Goal: Transaction & Acquisition: Subscribe to service/newsletter

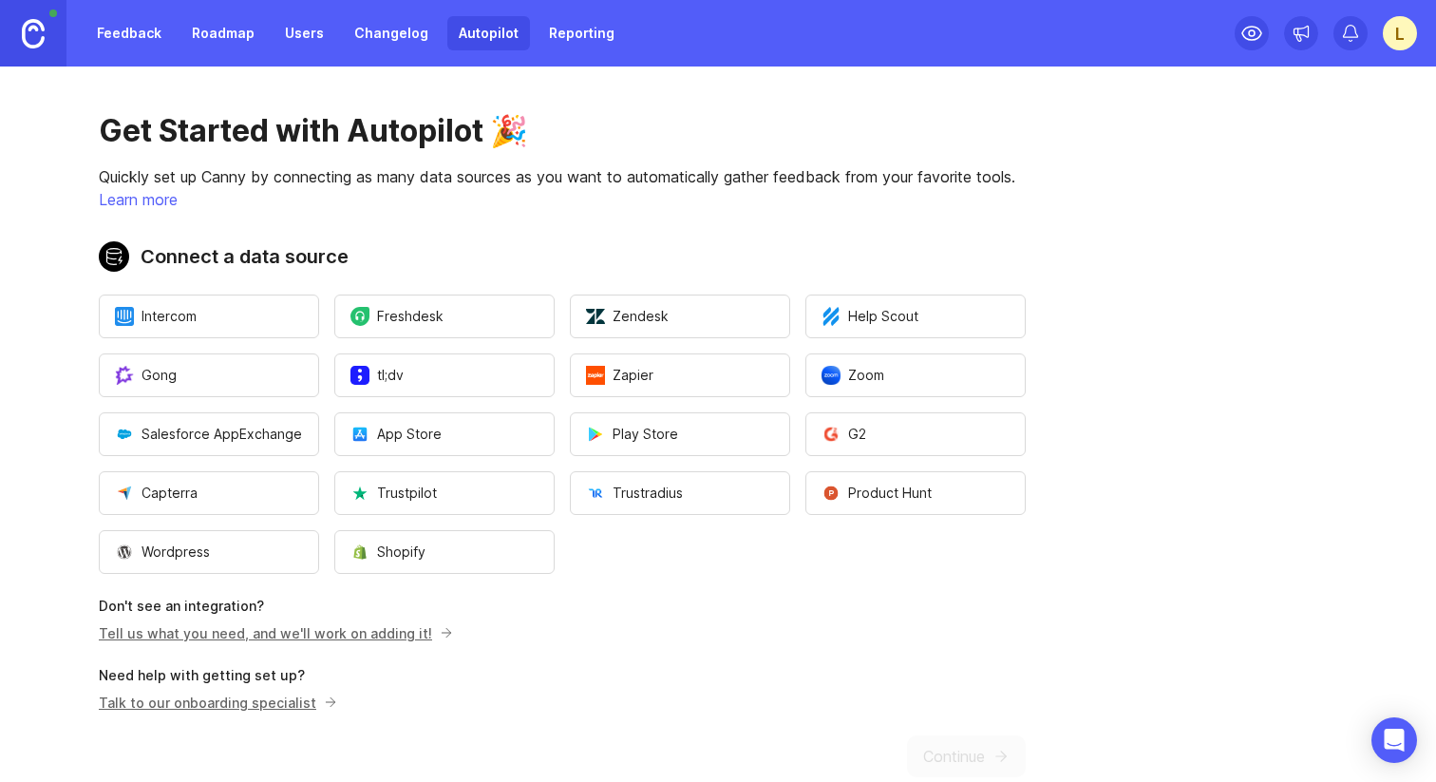
click at [1385, 36] on div "L" at bounding box center [1400, 33] width 34 height 34
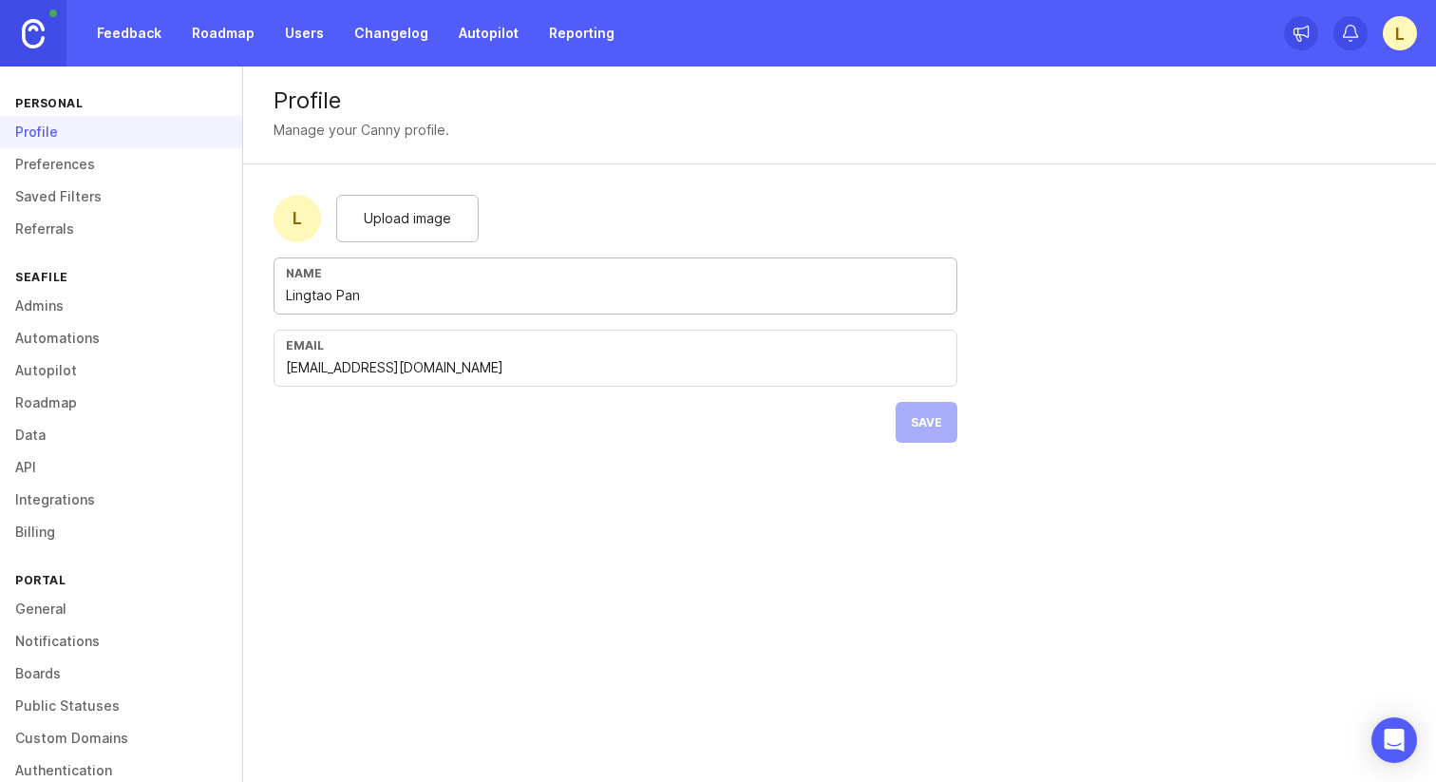
drag, startPoint x: 383, startPoint y: 301, endPoint x: 161, endPoint y: 299, distance: 221.3
click at [161, 300] on div "Personal Profile Preferences Saved Filters Referrals Seafile Admins Automations…" at bounding box center [718, 423] width 1436 height 715
type input "Seafile"
click at [332, 463] on form "L Upload image Name Seafile Email [EMAIL_ADDRESS][DOMAIN_NAME] Save" at bounding box center [615, 318] width 745 height 309
click at [937, 407] on button "Save" at bounding box center [927, 422] width 62 height 41
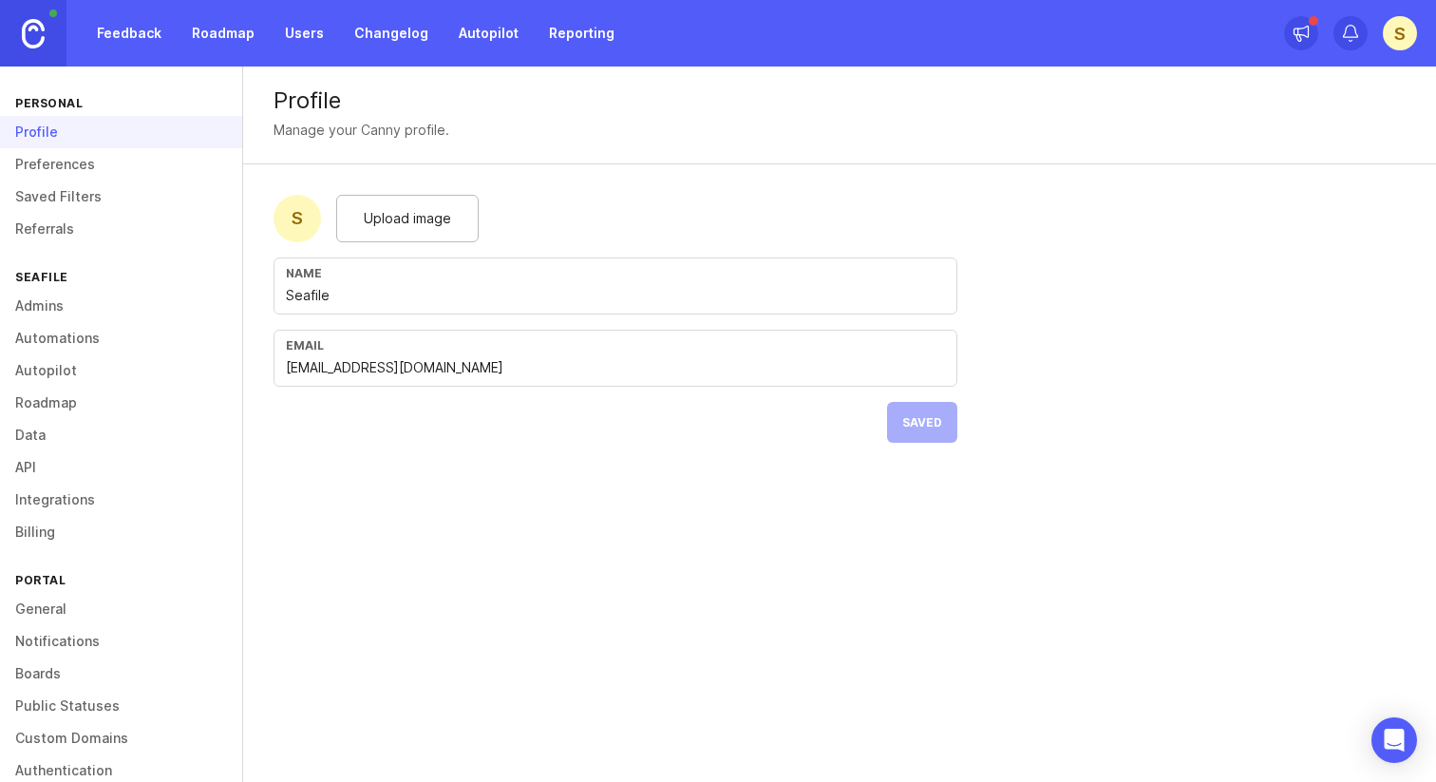
click at [158, 31] on link "Feedback" at bounding box center [128, 33] width 87 height 34
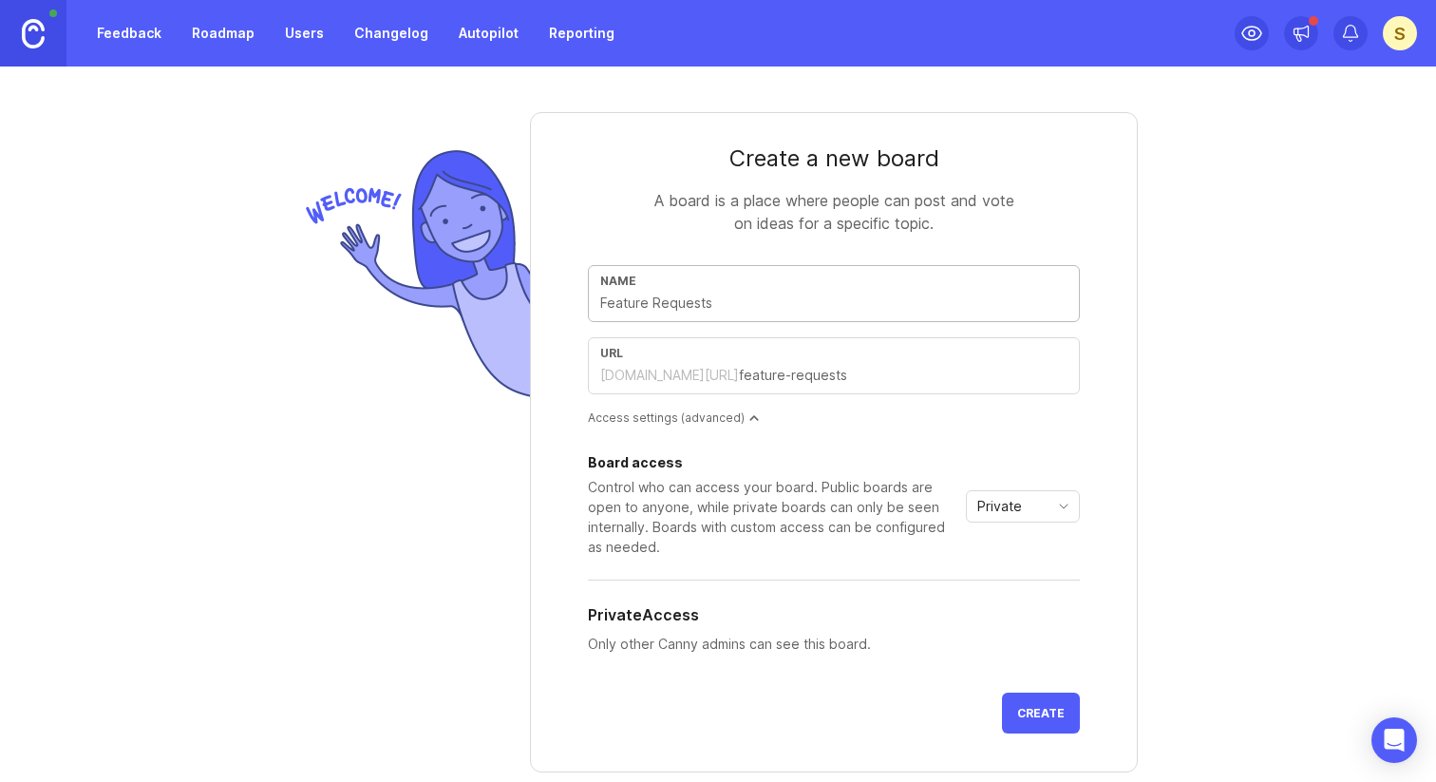
click at [761, 309] on input "text" at bounding box center [833, 303] width 467 height 21
click at [654, 310] on input "text" at bounding box center [833, 303] width 467 height 21
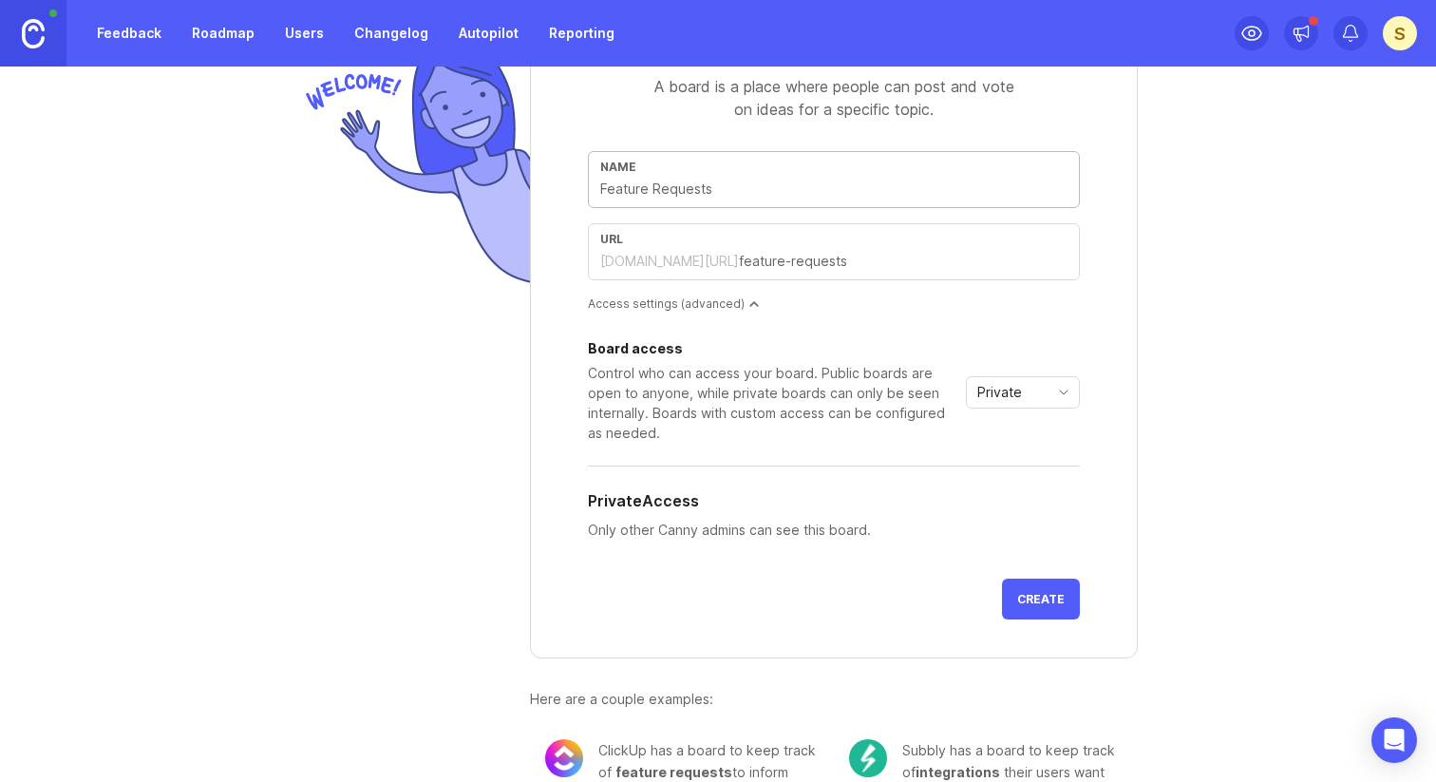
scroll to position [166, 0]
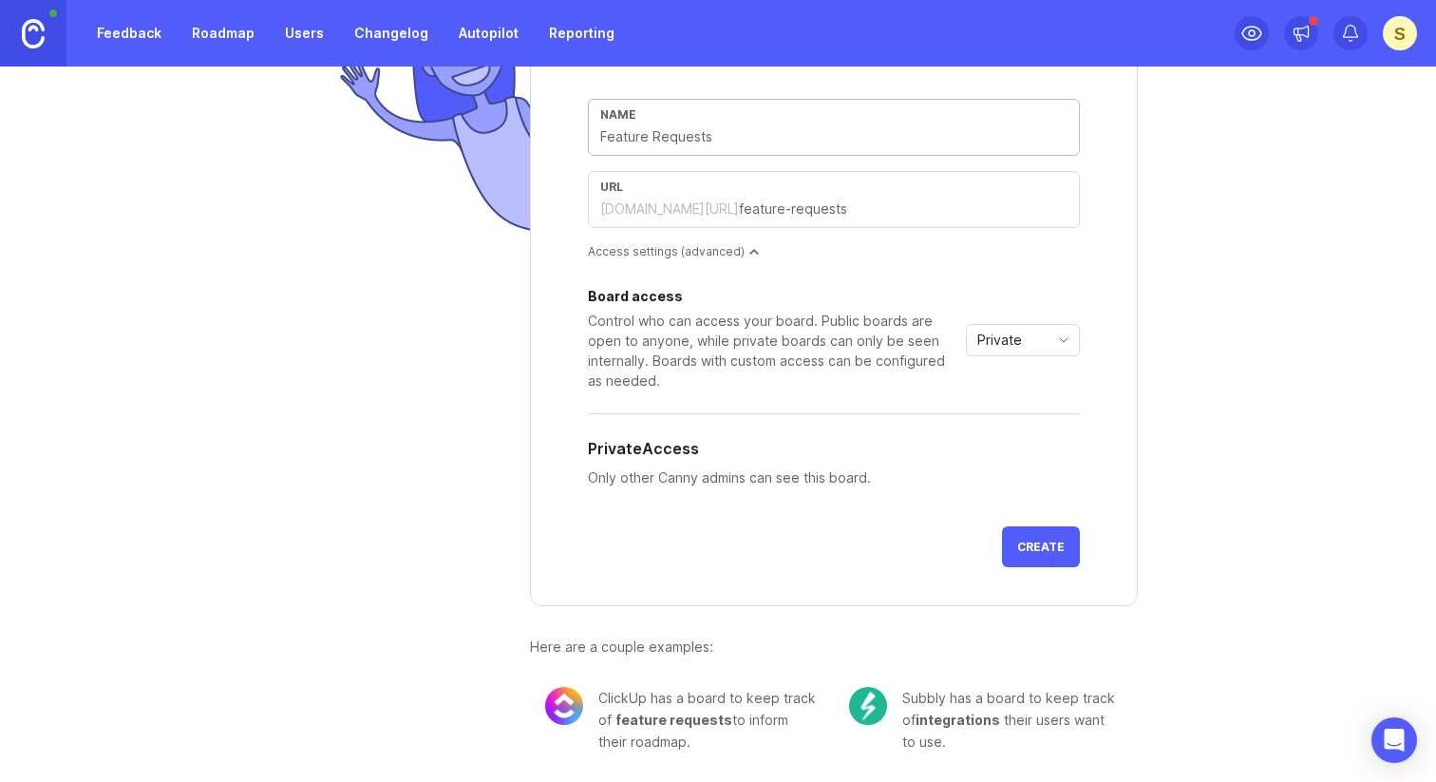
click at [1029, 543] on span "Create" at bounding box center [1040, 547] width 47 height 14
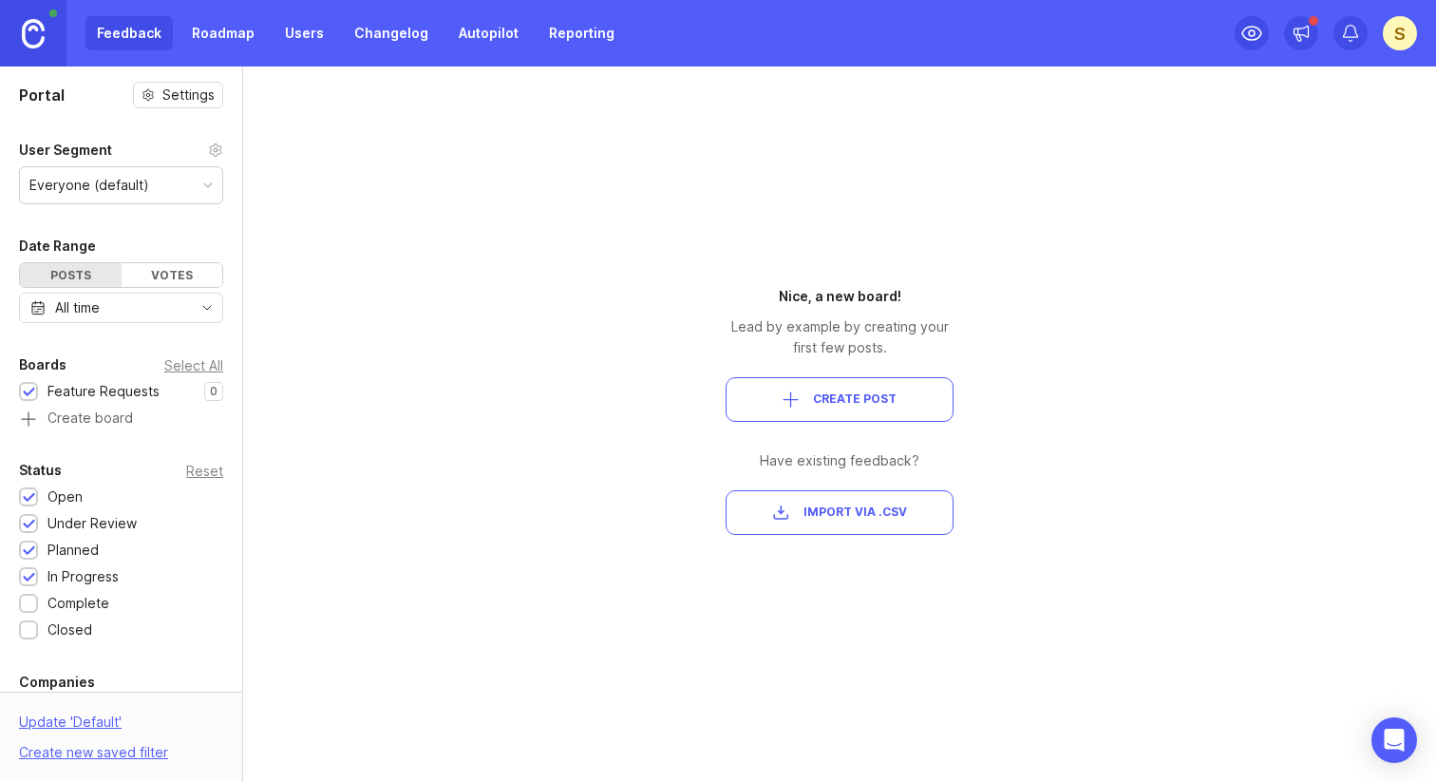
click at [1411, 29] on div "S" at bounding box center [1400, 33] width 34 height 34
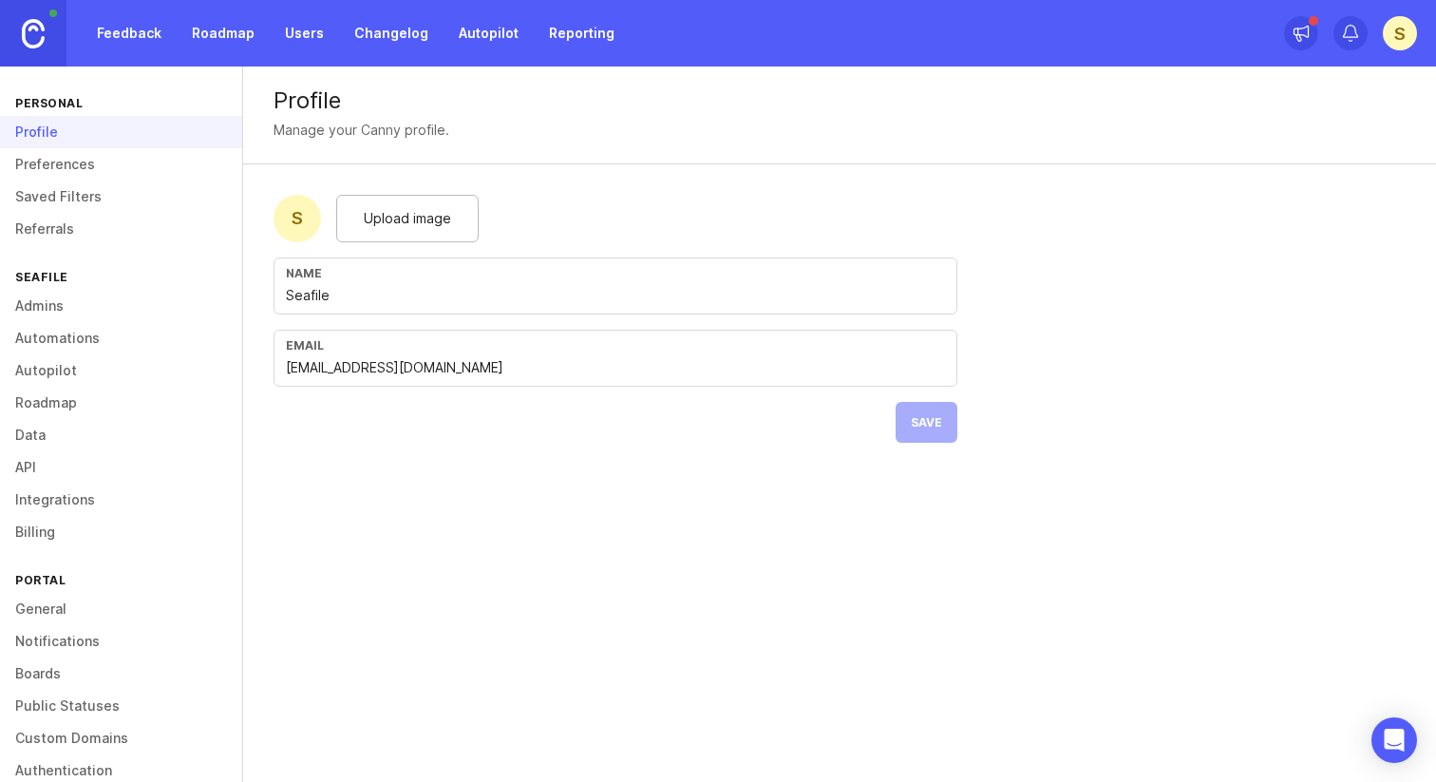
click at [142, 160] on link "Preferences" at bounding box center [121, 164] width 242 height 32
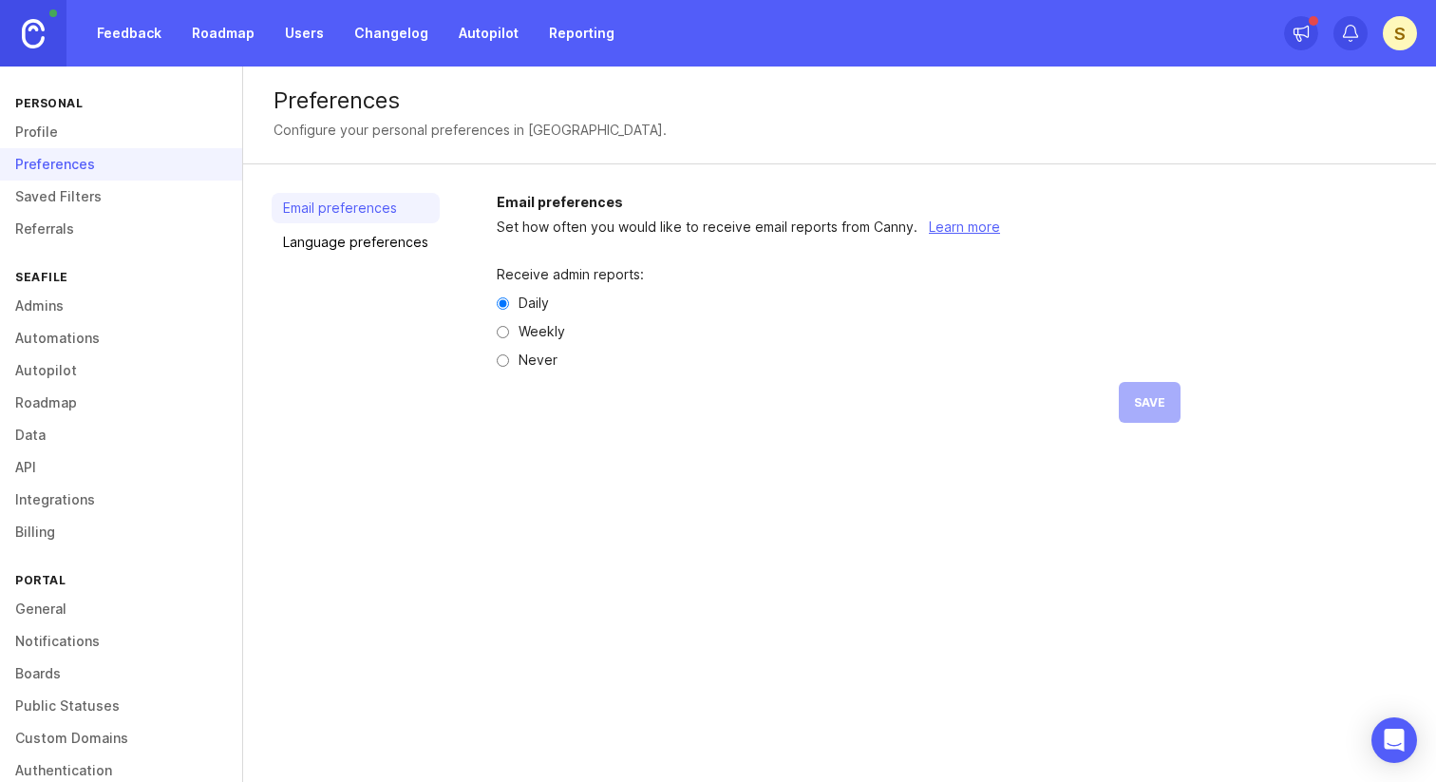
click at [123, 197] on link "Saved Filters" at bounding box center [121, 196] width 242 height 32
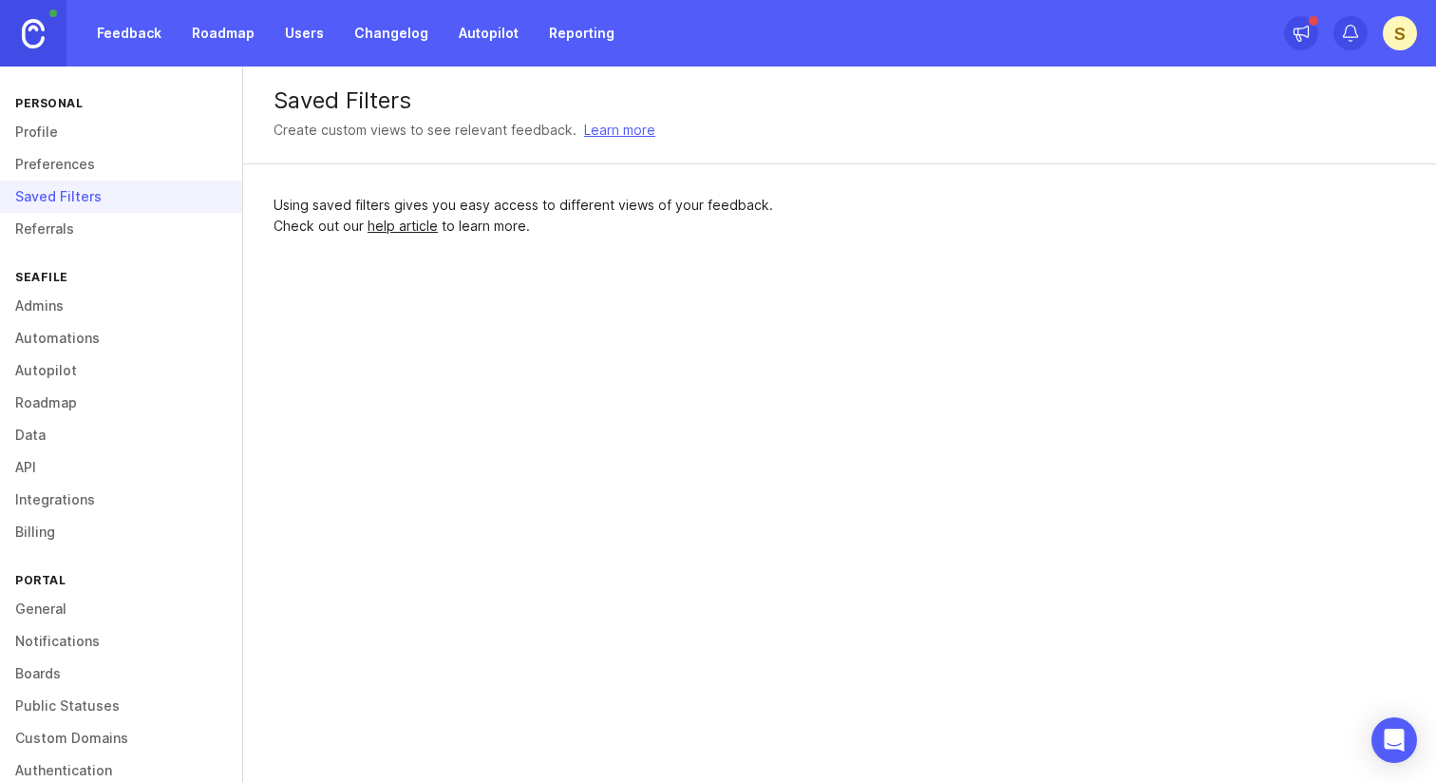
click at [96, 236] on link "Referrals" at bounding box center [121, 229] width 242 height 32
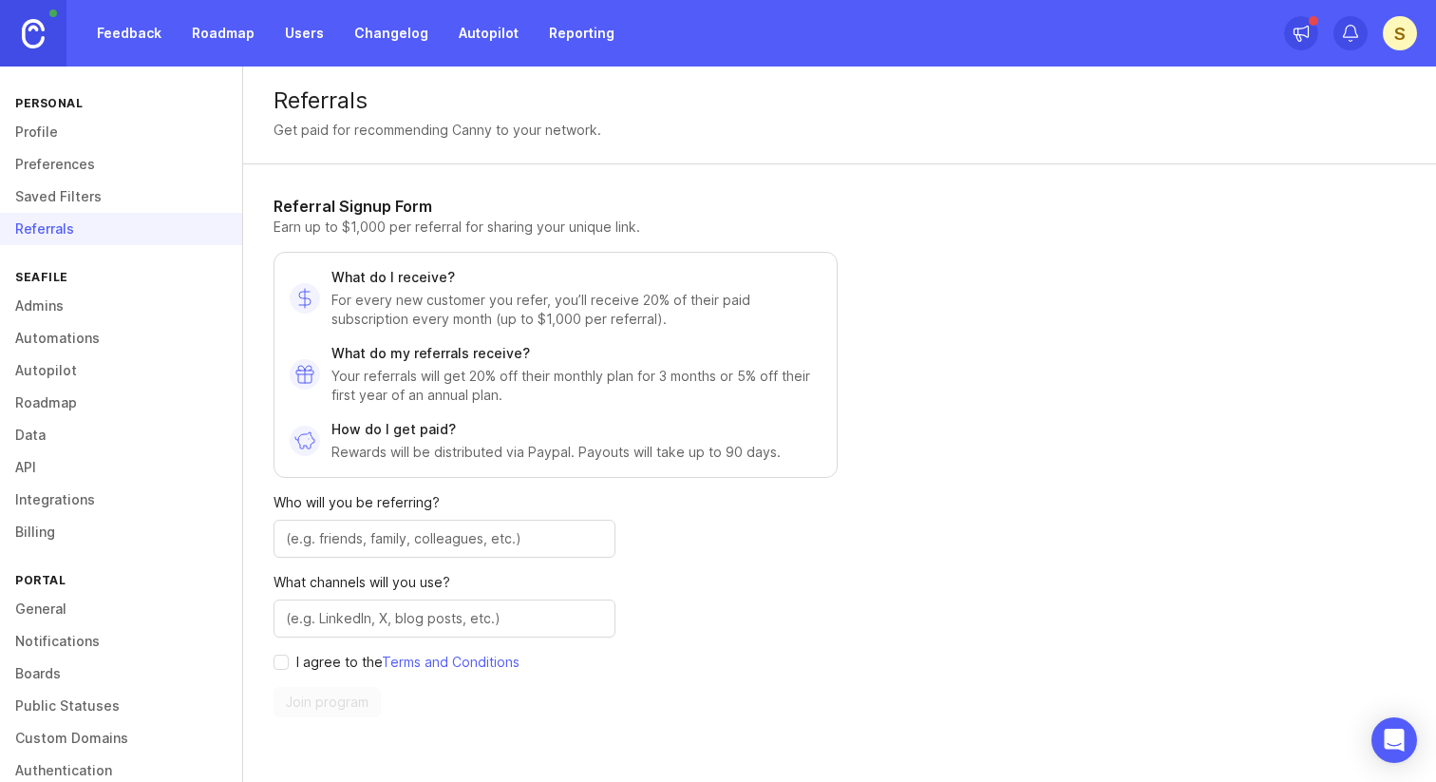
click at [73, 309] on link "Admins" at bounding box center [121, 306] width 242 height 32
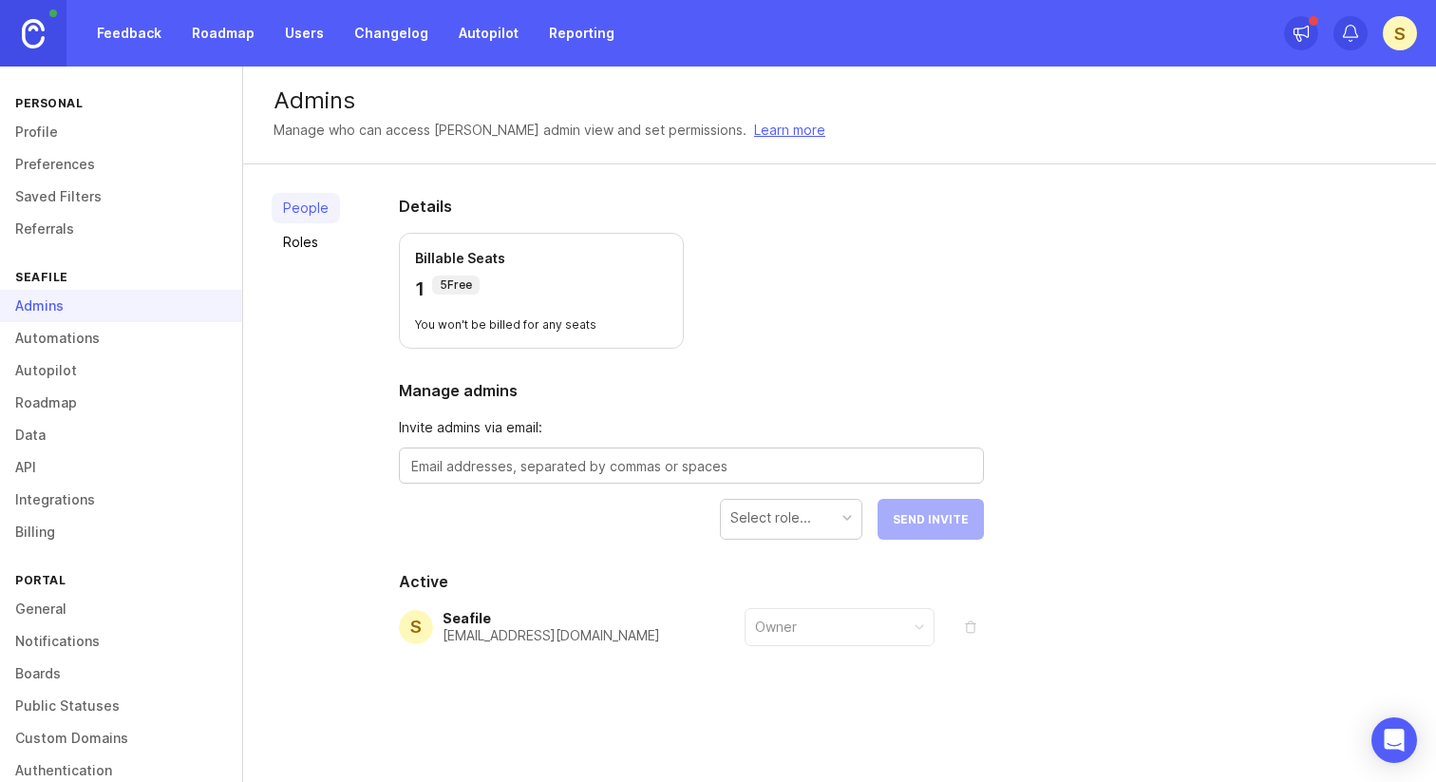
click at [66, 337] on link "Automations" at bounding box center [121, 338] width 242 height 32
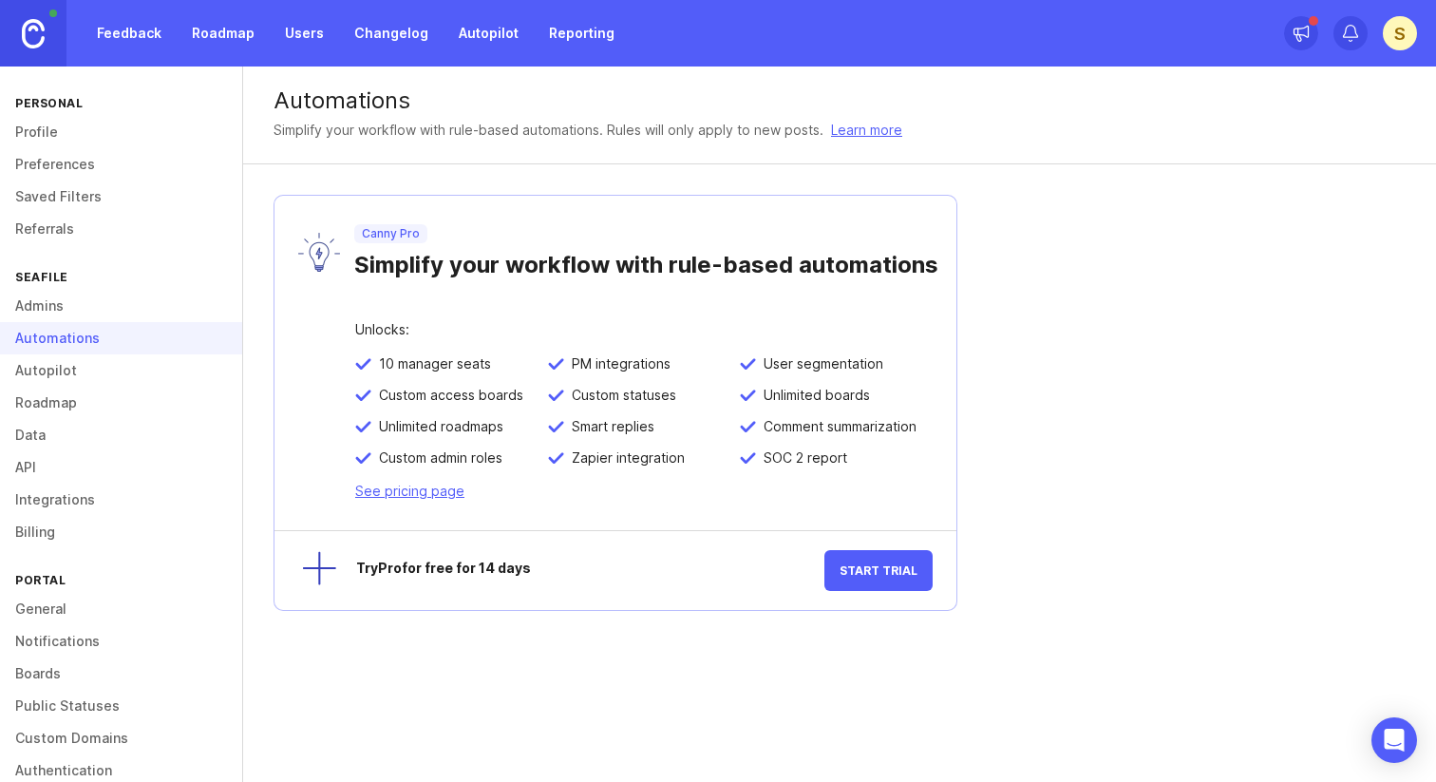
click at [49, 537] on link "Billing" at bounding box center [121, 532] width 242 height 32
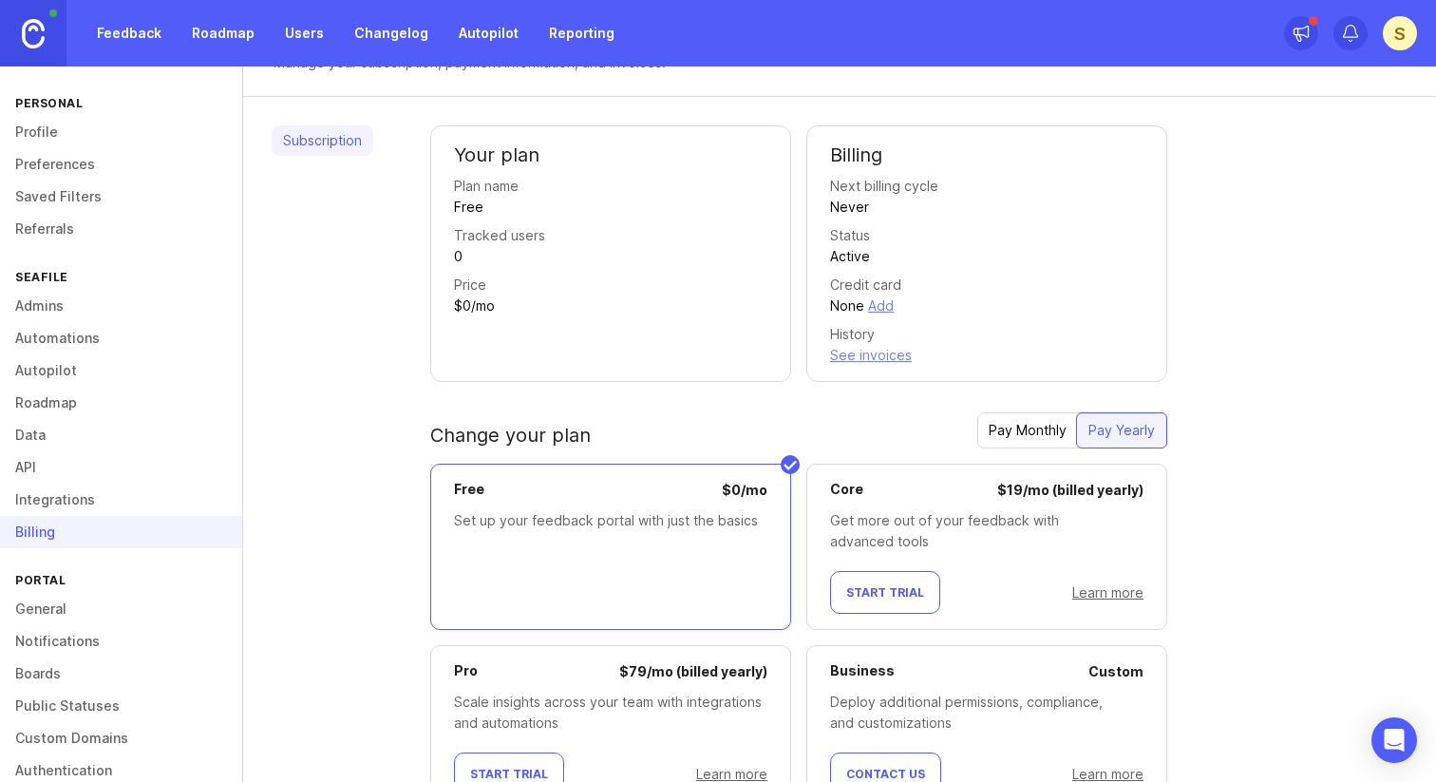
scroll to position [78, 0]
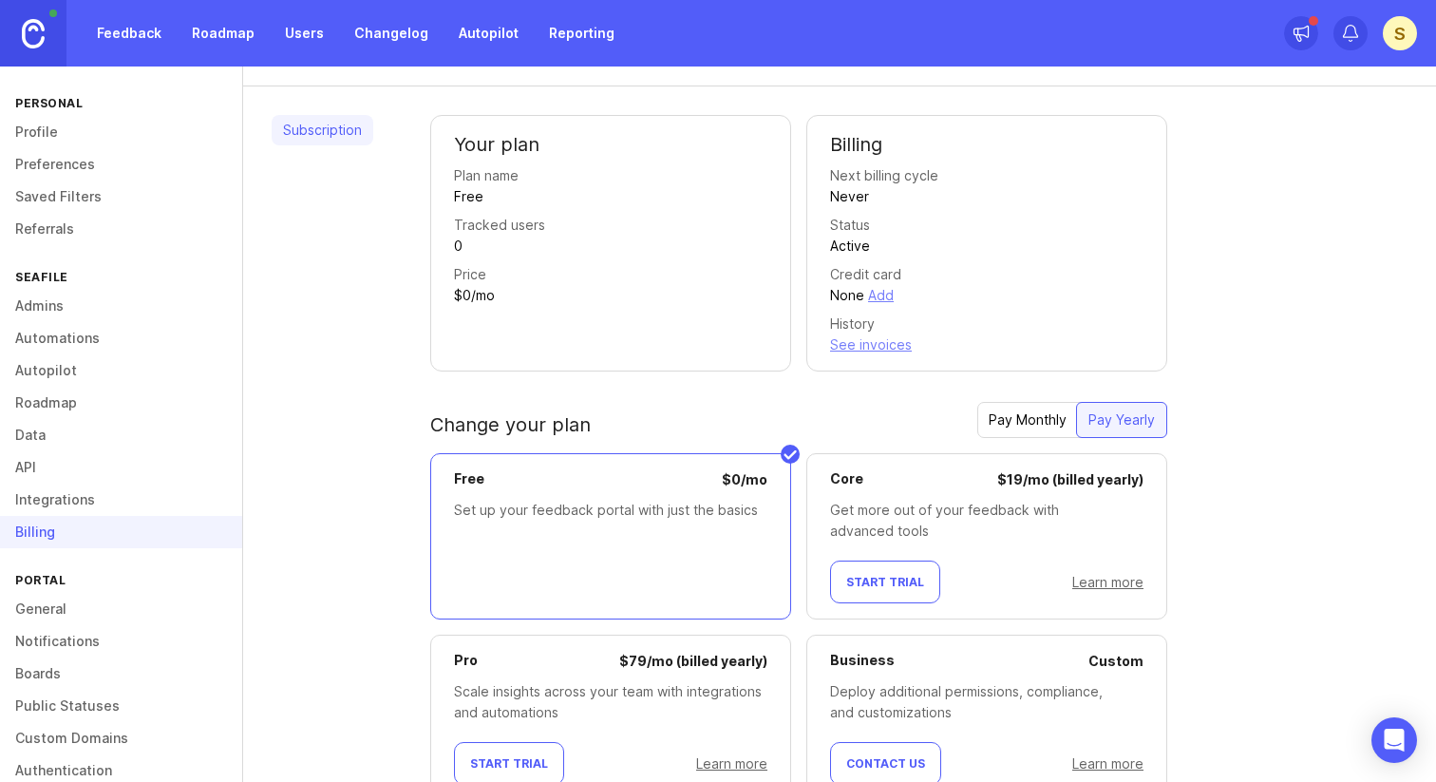
click at [883, 589] on button "Start Trial" at bounding box center [885, 581] width 110 height 43
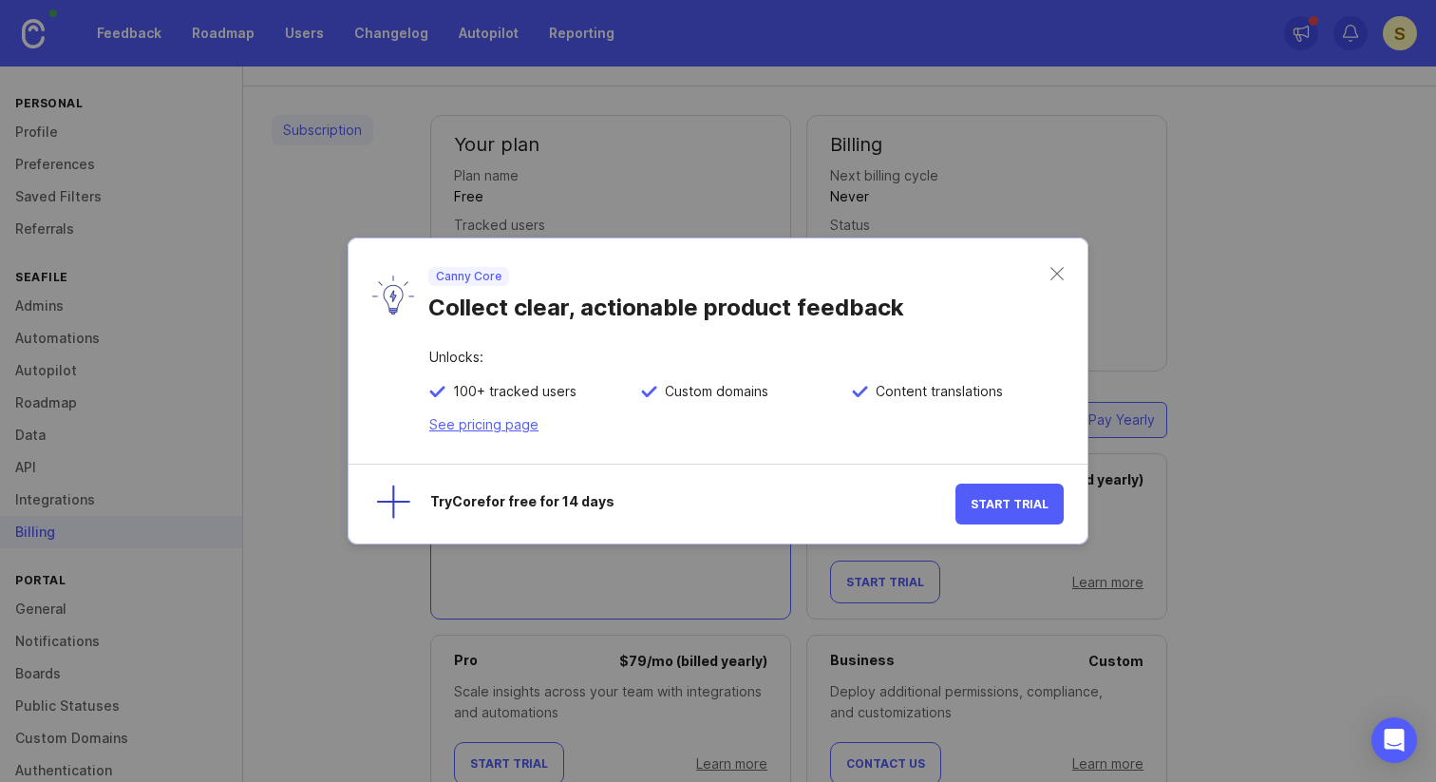
click at [525, 505] on div "Try Core for free for 14 days" at bounding box center [692, 504] width 525 height 18
click at [1066, 272] on div "Canny Core Collect clear, actionable product feedback" at bounding box center [718, 294] width 739 height 112
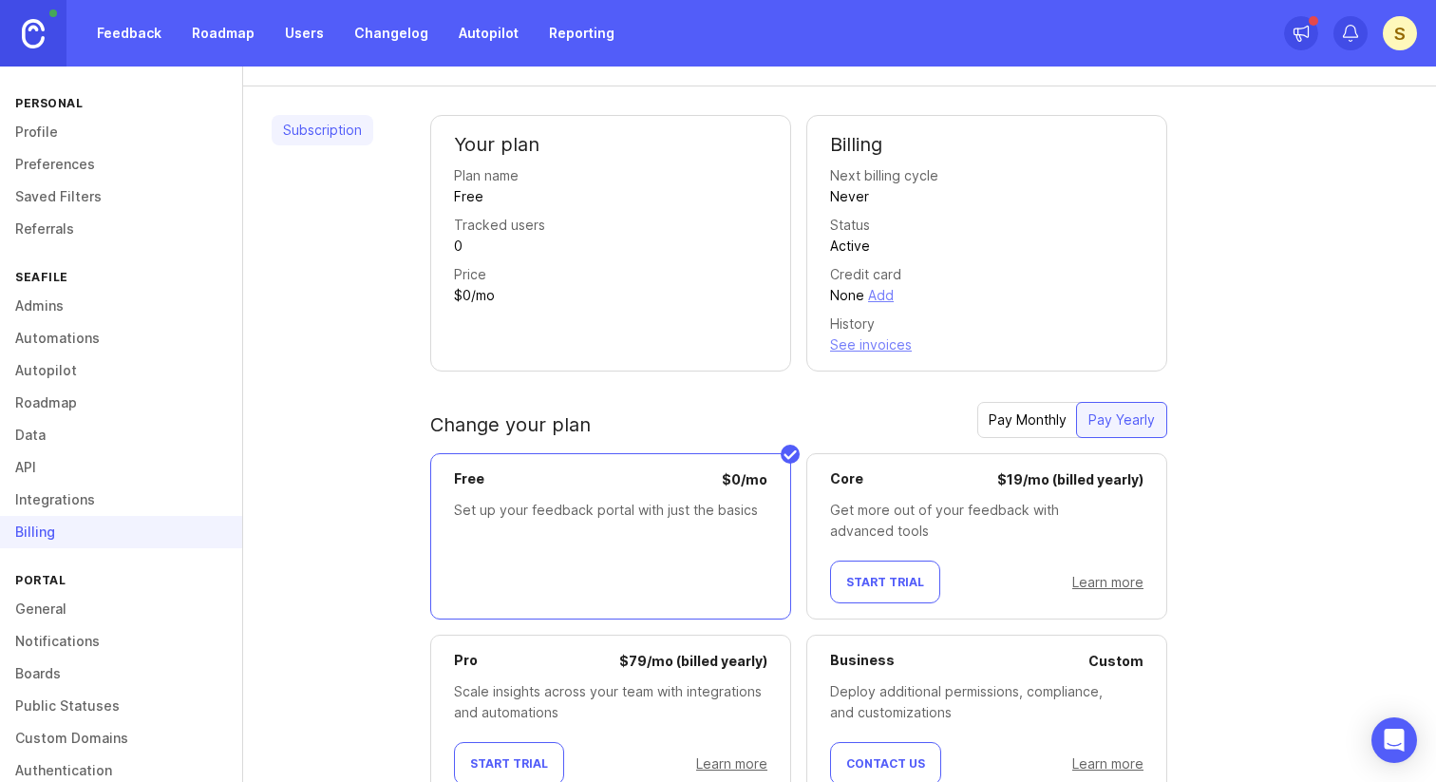
click at [1066, 276] on div "Credit card None Add" at bounding box center [986, 285] width 313 height 42
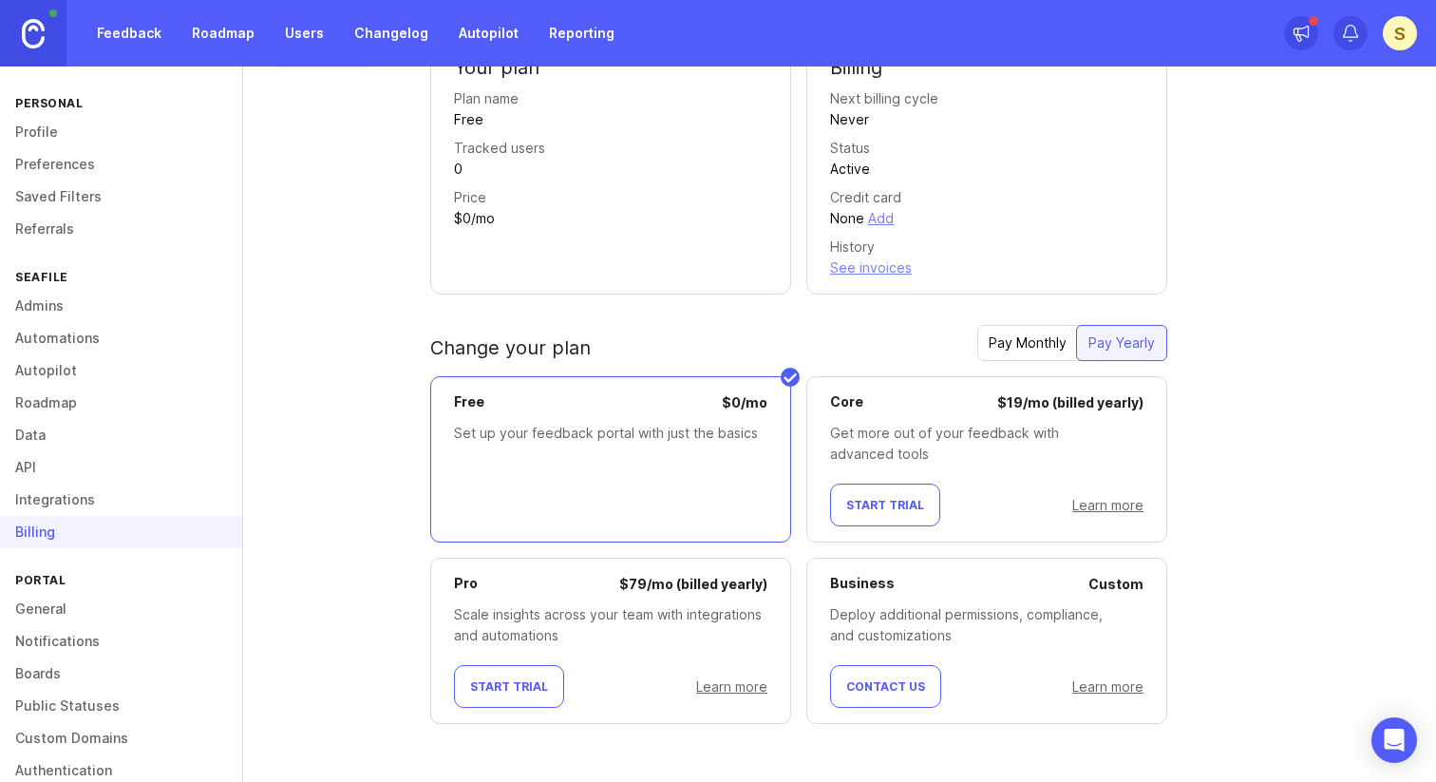
click at [1099, 509] on link "Learn more" at bounding box center [1107, 505] width 71 height 16
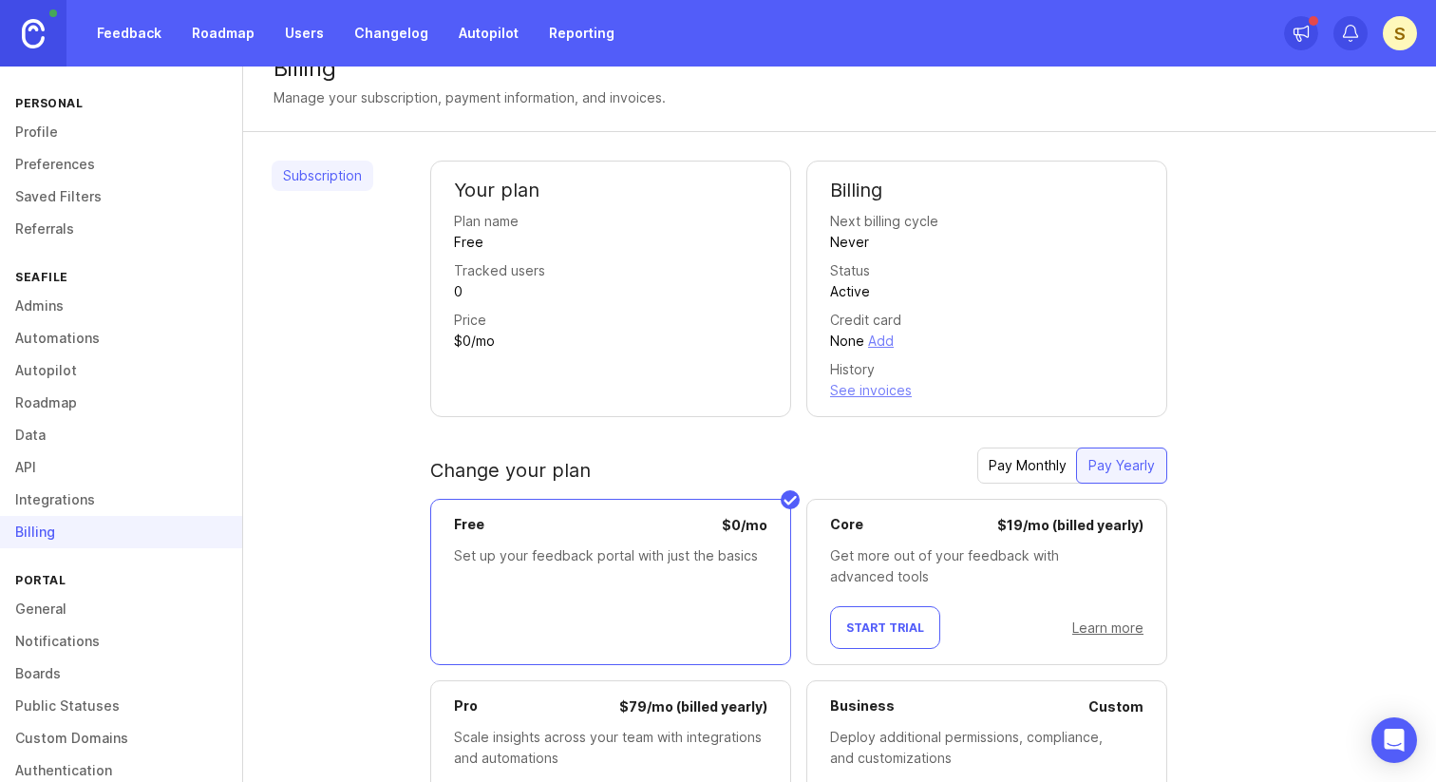
scroll to position [0, 0]
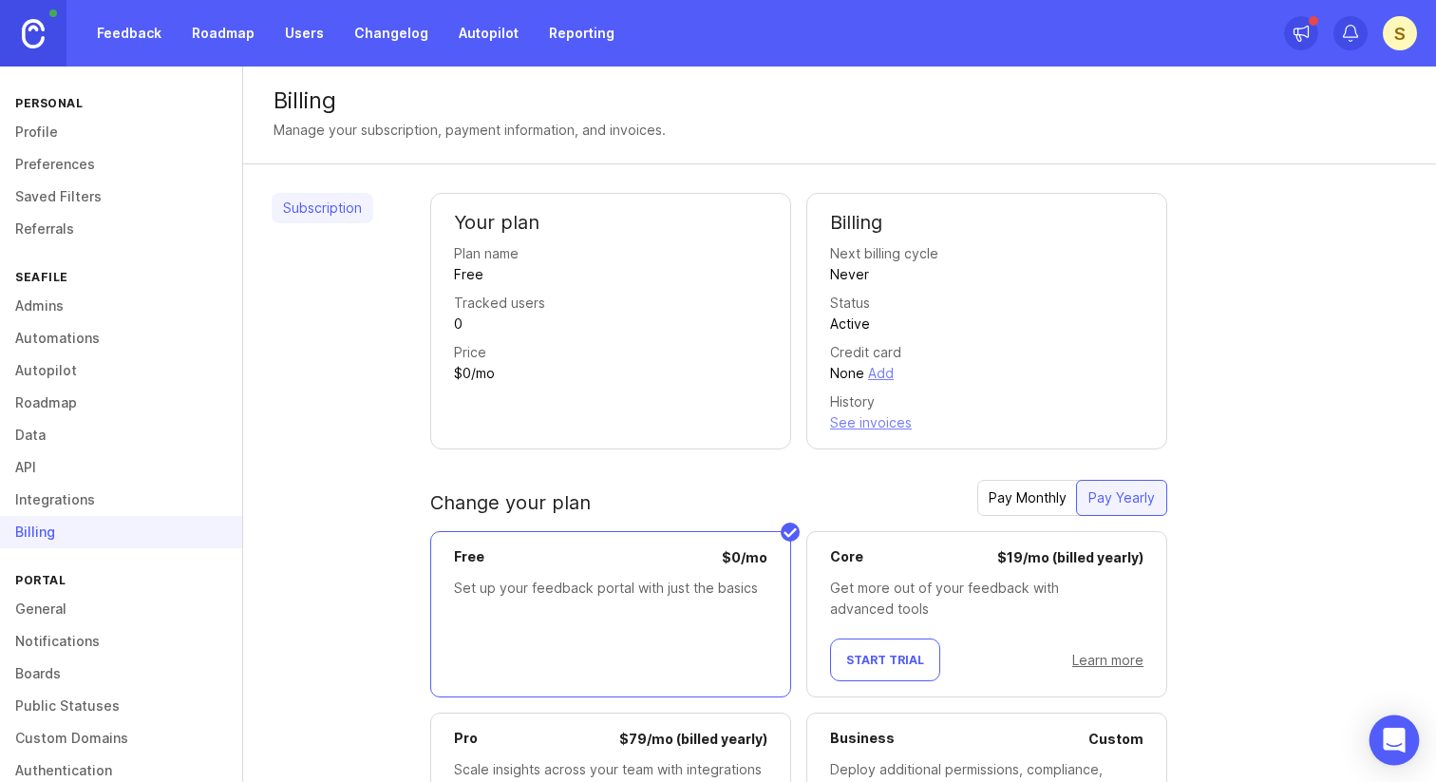
click at [1404, 738] on div "Open Intercom Messenger" at bounding box center [1395, 740] width 50 height 50
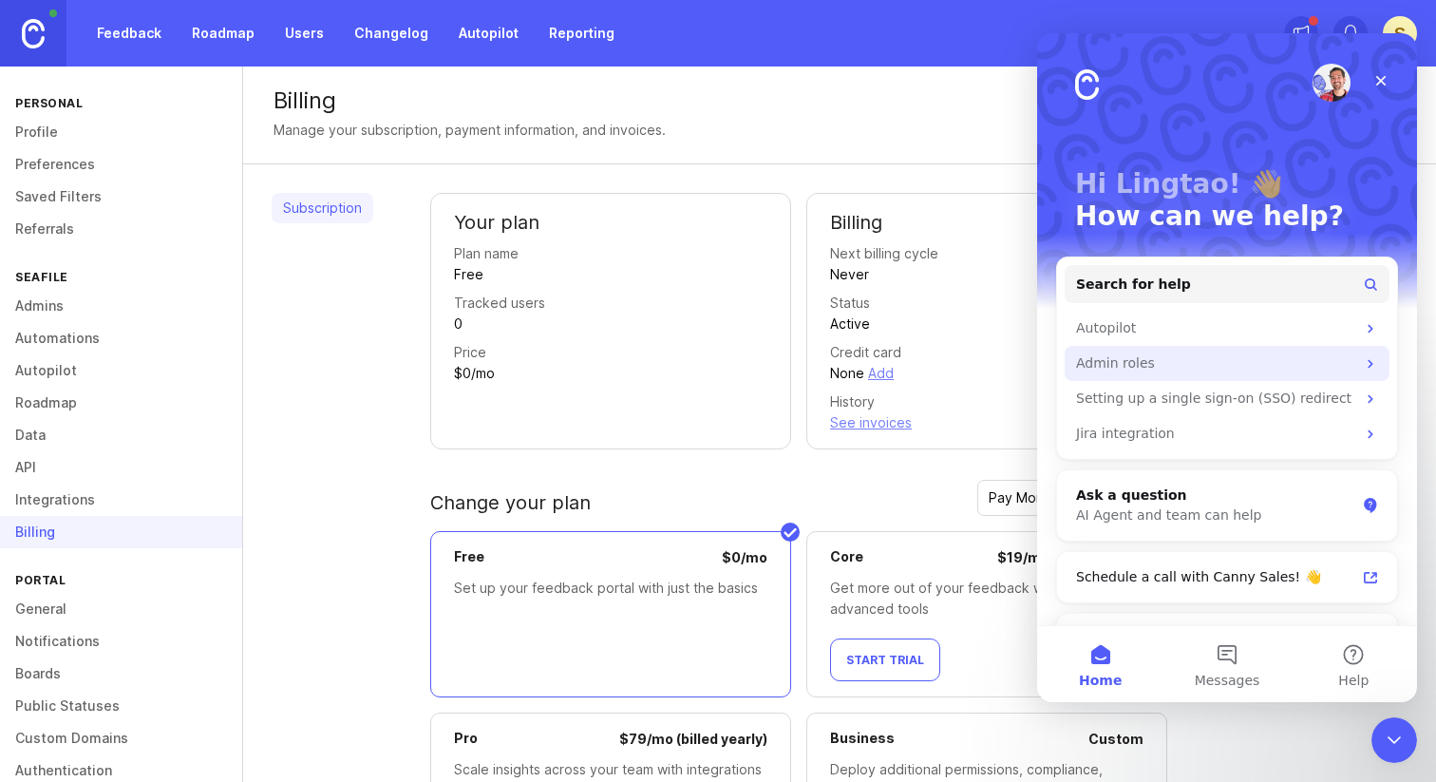
scroll to position [41, 0]
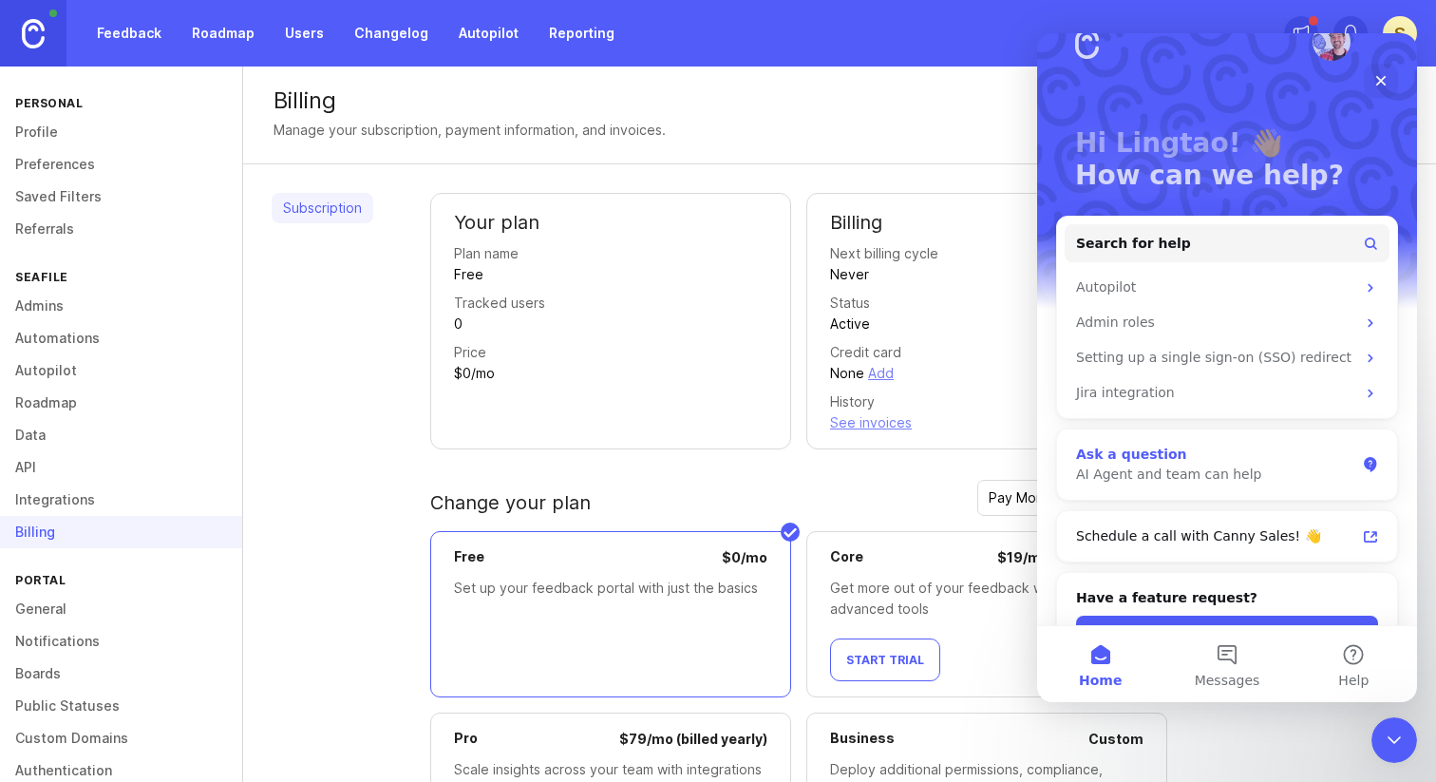
click at [1219, 466] on div "AI Agent and team can help" at bounding box center [1215, 474] width 279 height 20
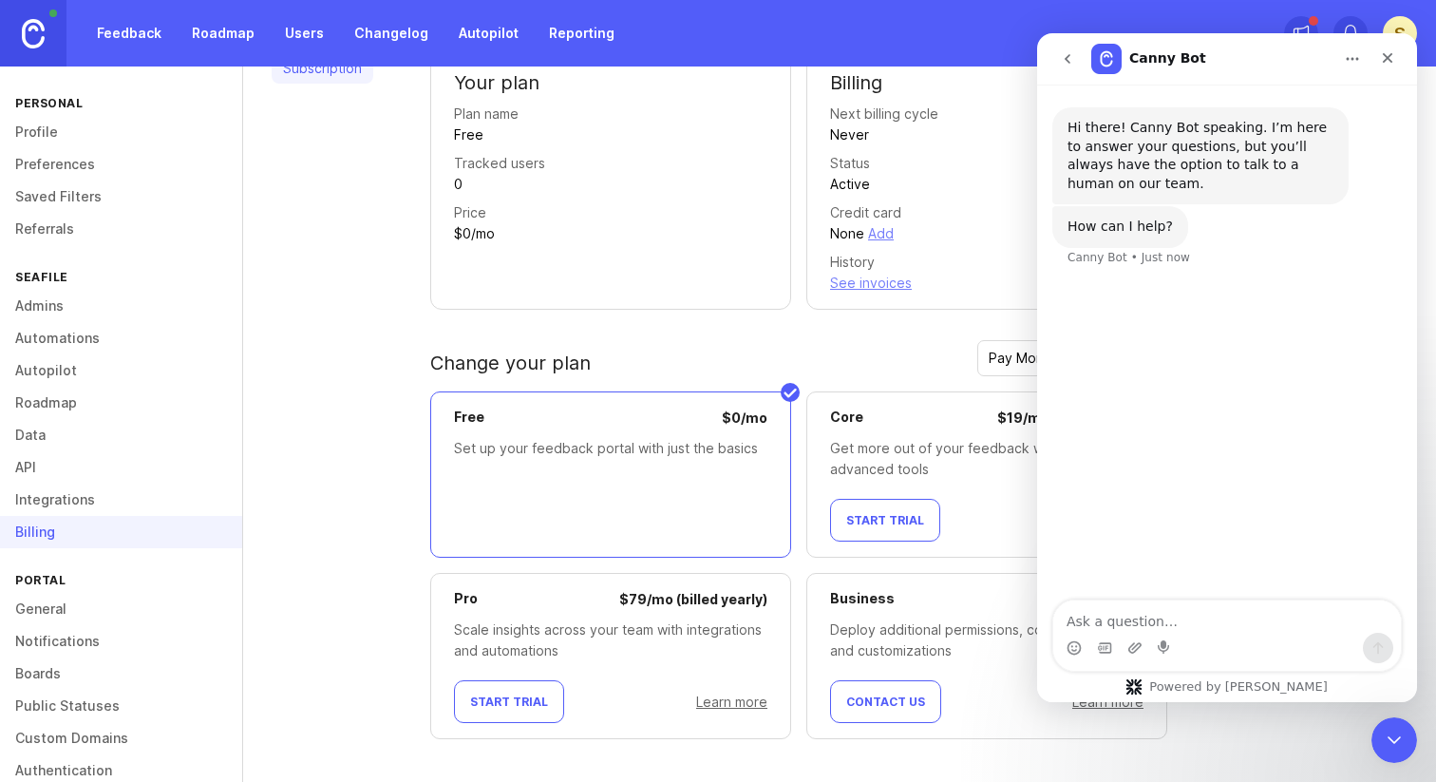
scroll to position [155, 0]
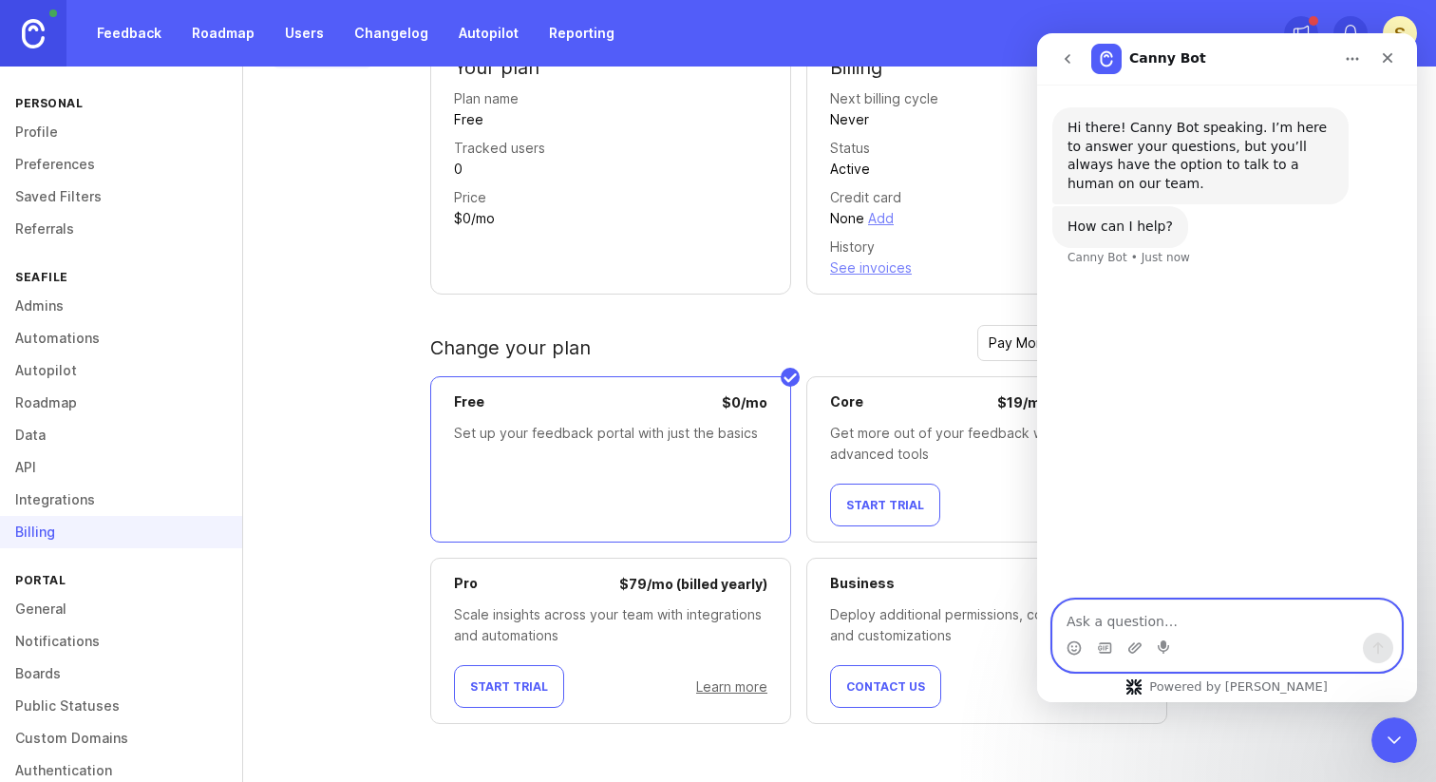
click at [1155, 621] on textarea "Ask a question…" at bounding box center [1227, 616] width 348 height 32
paste textarea "Hello, I’m interested in the Core plan. If my tracked users exceed 100, how exa…"
type textarea "Hello, I’m interested in the Core plan. If my tracked users exceed 100, how exa…"
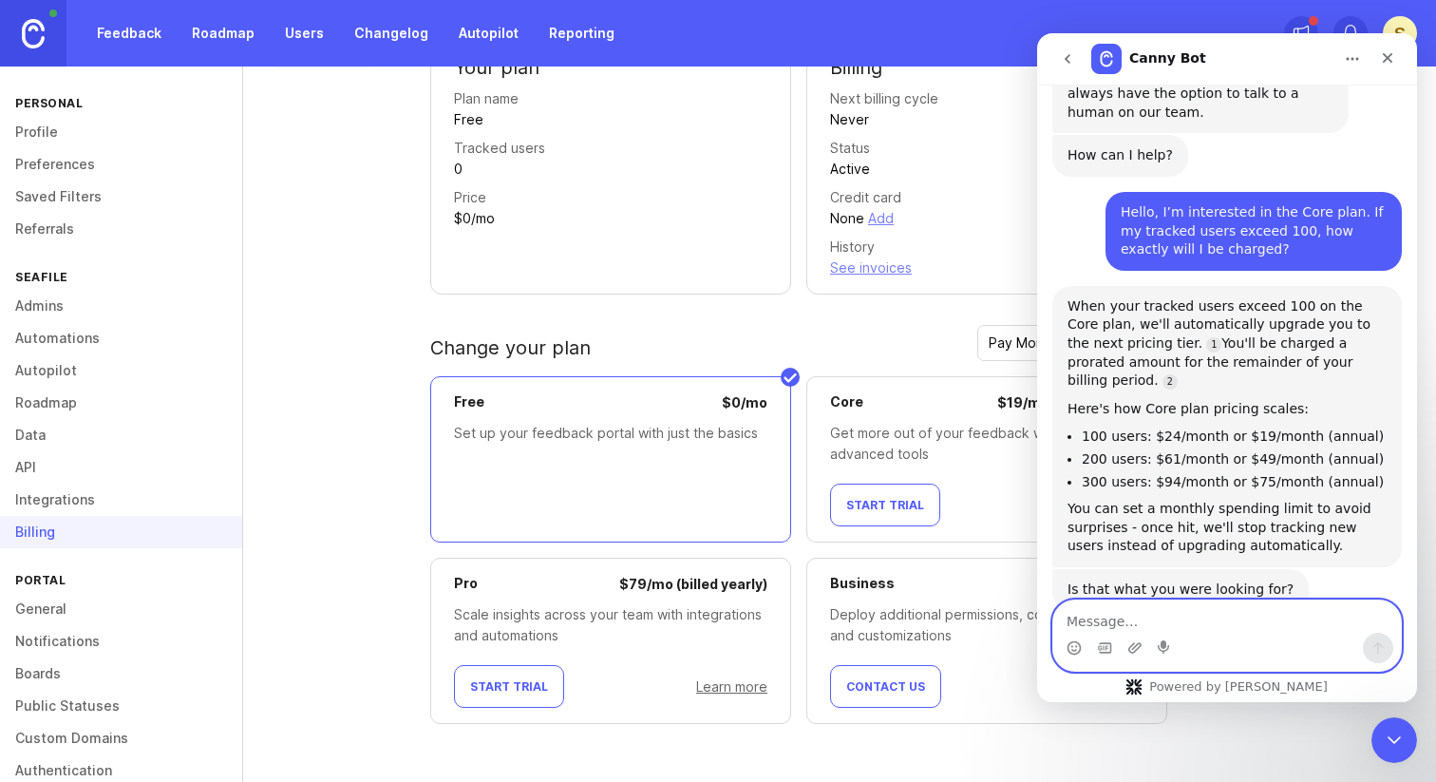
scroll to position [103, 0]
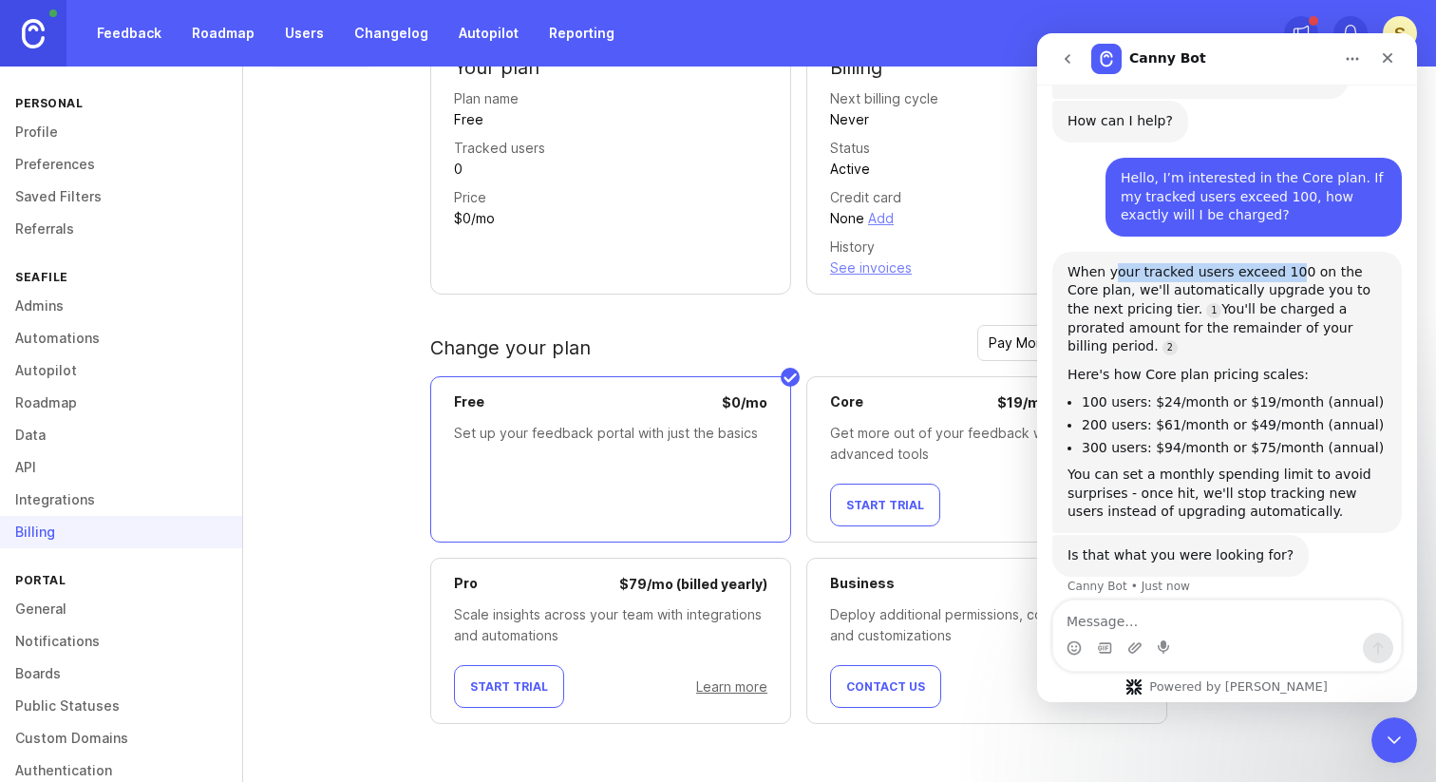
drag, startPoint x: 1112, startPoint y: 276, endPoint x: 1287, endPoint y: 281, distance: 174.8
click at [1287, 281] on div "When your tracked users exceed 100 on the Core plan, we'll automatically upgrad…" at bounding box center [1227, 309] width 319 height 93
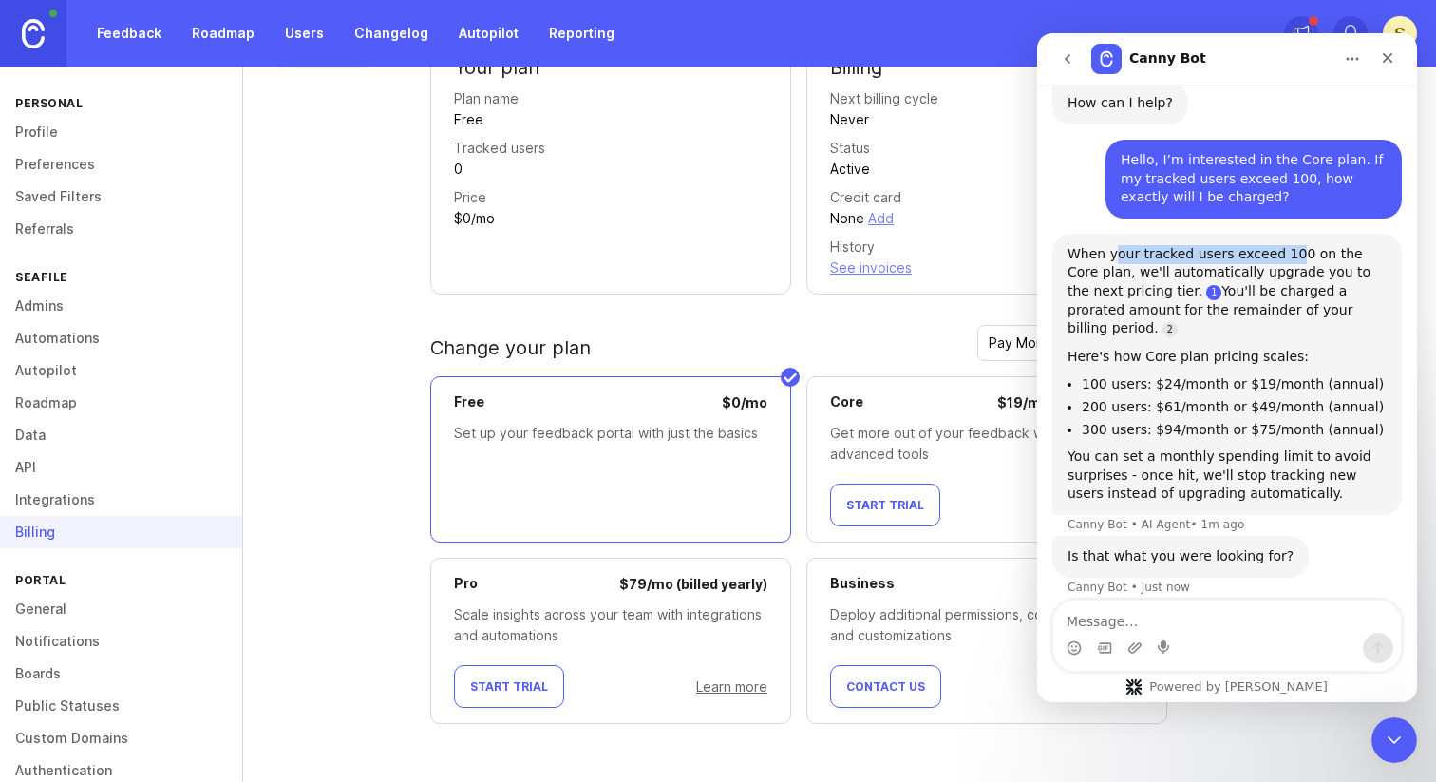
scroll to position [122, 0]
click at [1282, 509] on div "When your tracked users exceed 100 on the Core plan, we'll automatically upgrad…" at bounding box center [1227, 384] width 350 height 302
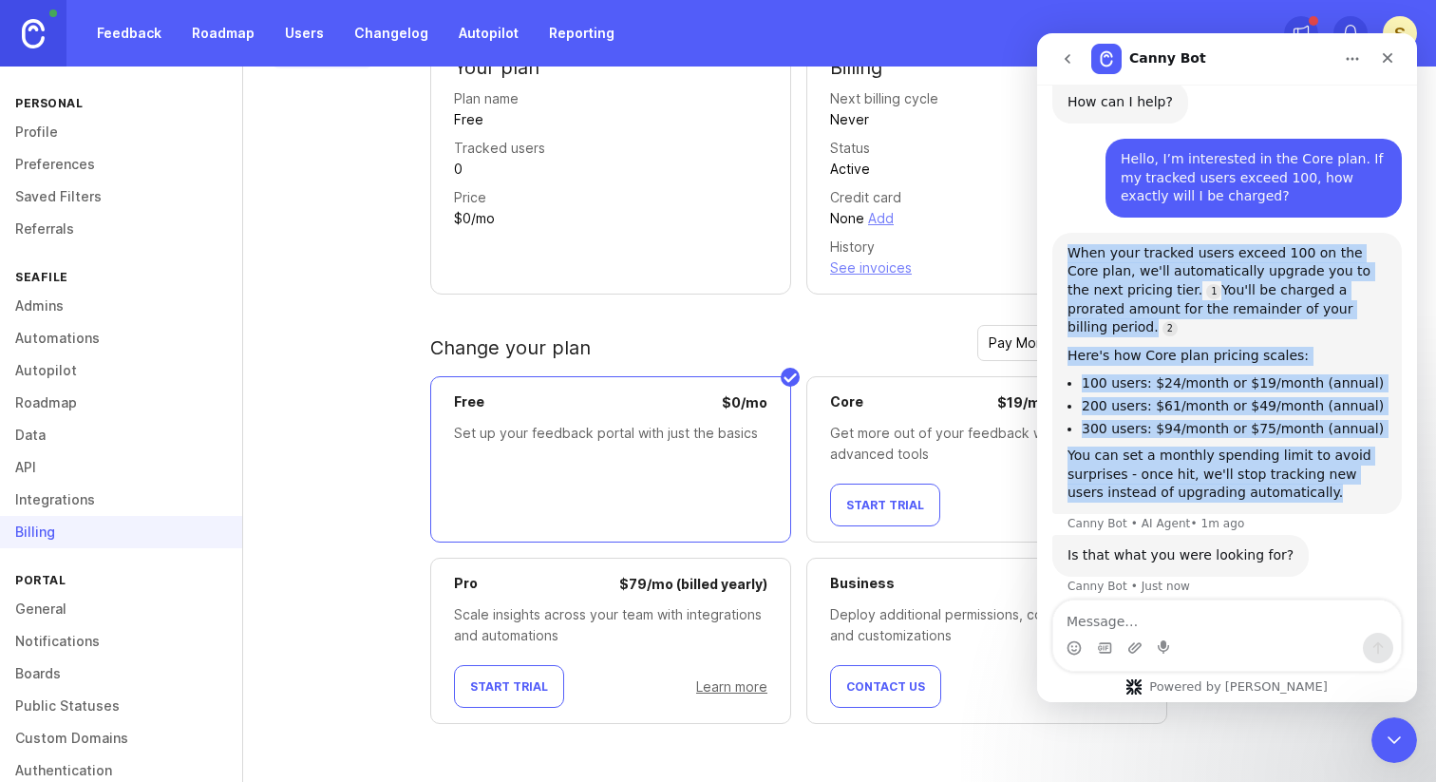
drag, startPoint x: 1297, startPoint y: 472, endPoint x: 1031, endPoint y: 257, distance: 341.8
click at [1037, 257] on html "Canny Bot Hi there! Canny Bot speaking. I’m here to answer your questions, but …" at bounding box center [1227, 367] width 380 height 669
copy div "When your tracked users exceed 100 on the Core plan, we'll automatically upgrad…"
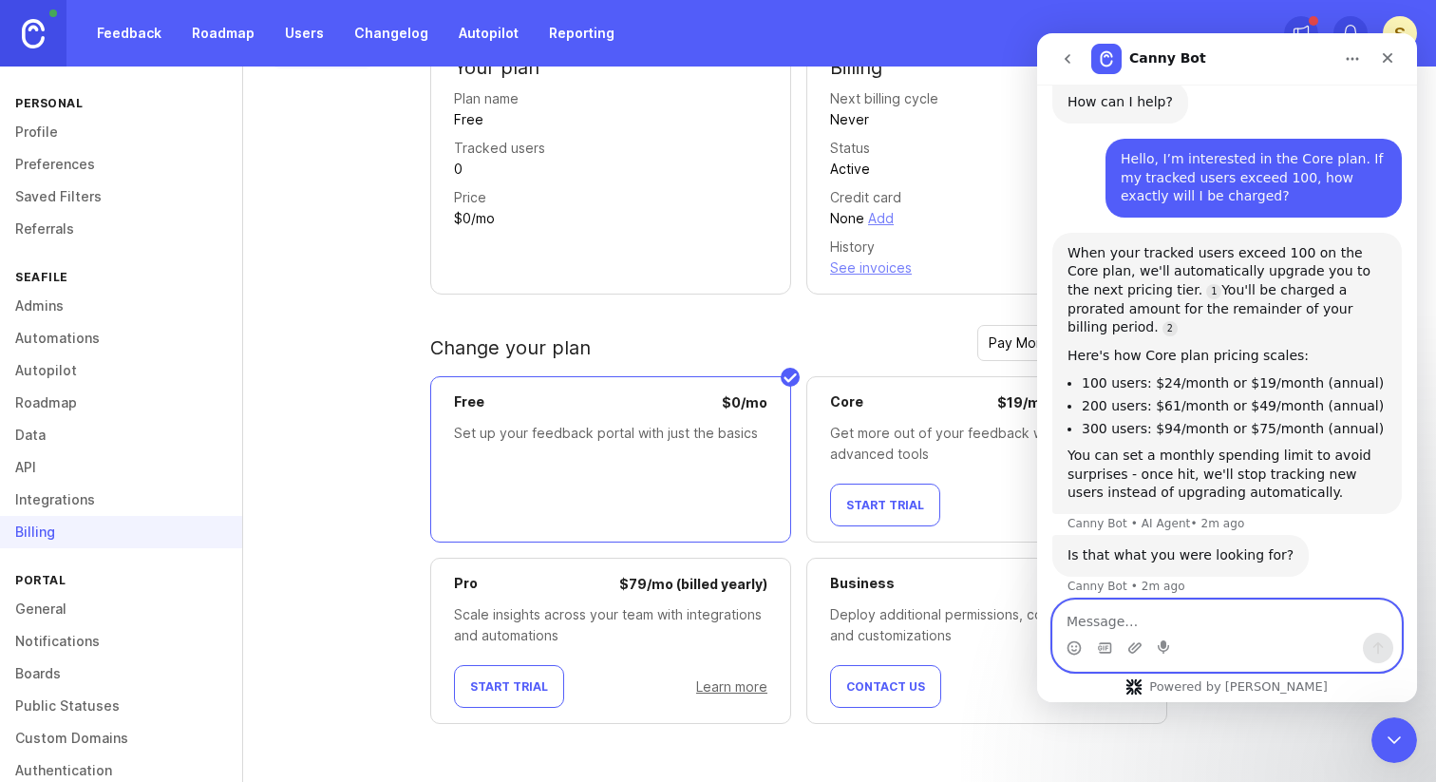
click at [1163, 624] on textarea "Message…" at bounding box center [1227, 616] width 348 height 32
paste textarea "Could you please clarify how the pricing is calculated for tracked users betwee…"
type textarea "Could you please clarify how the pricing is calculated for tracked users betwee…"
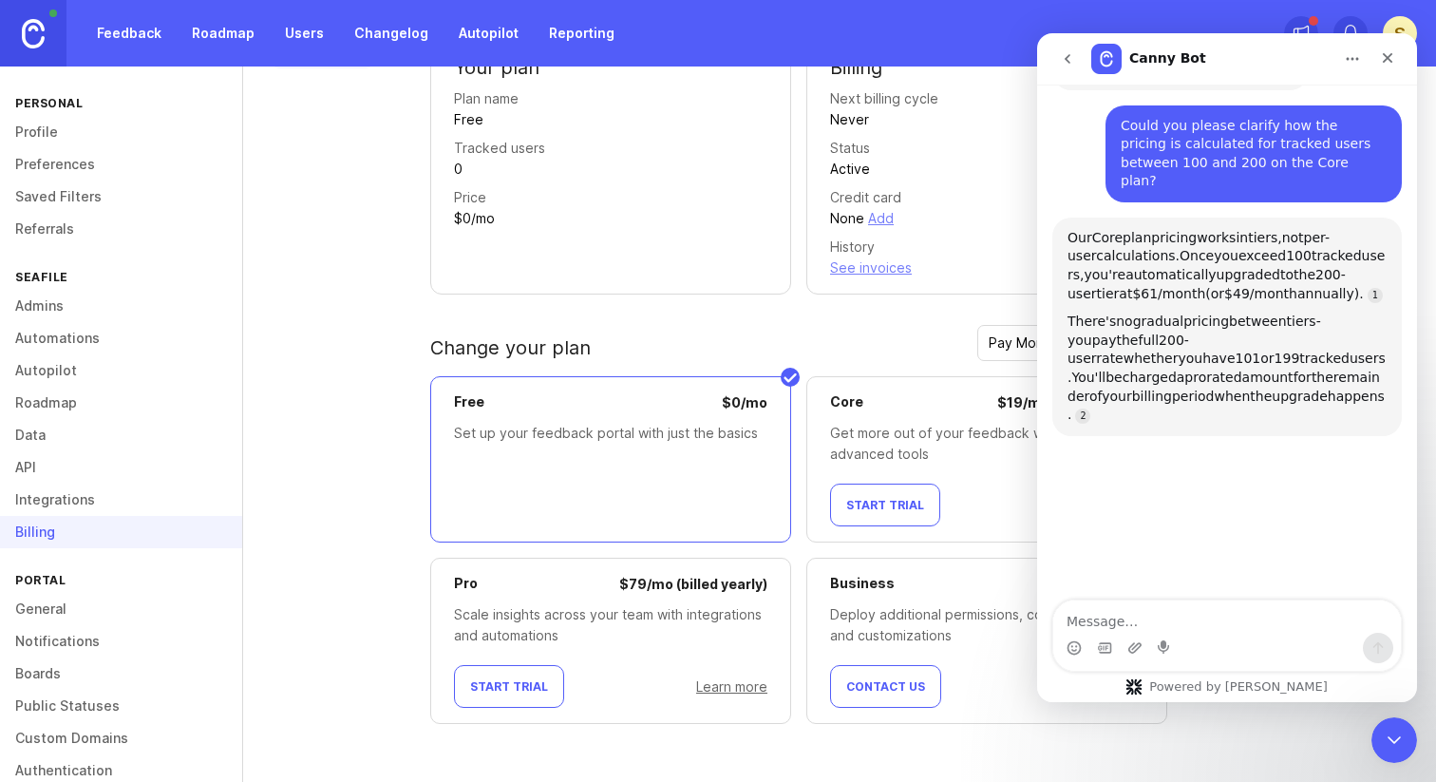
scroll to position [617, 0]
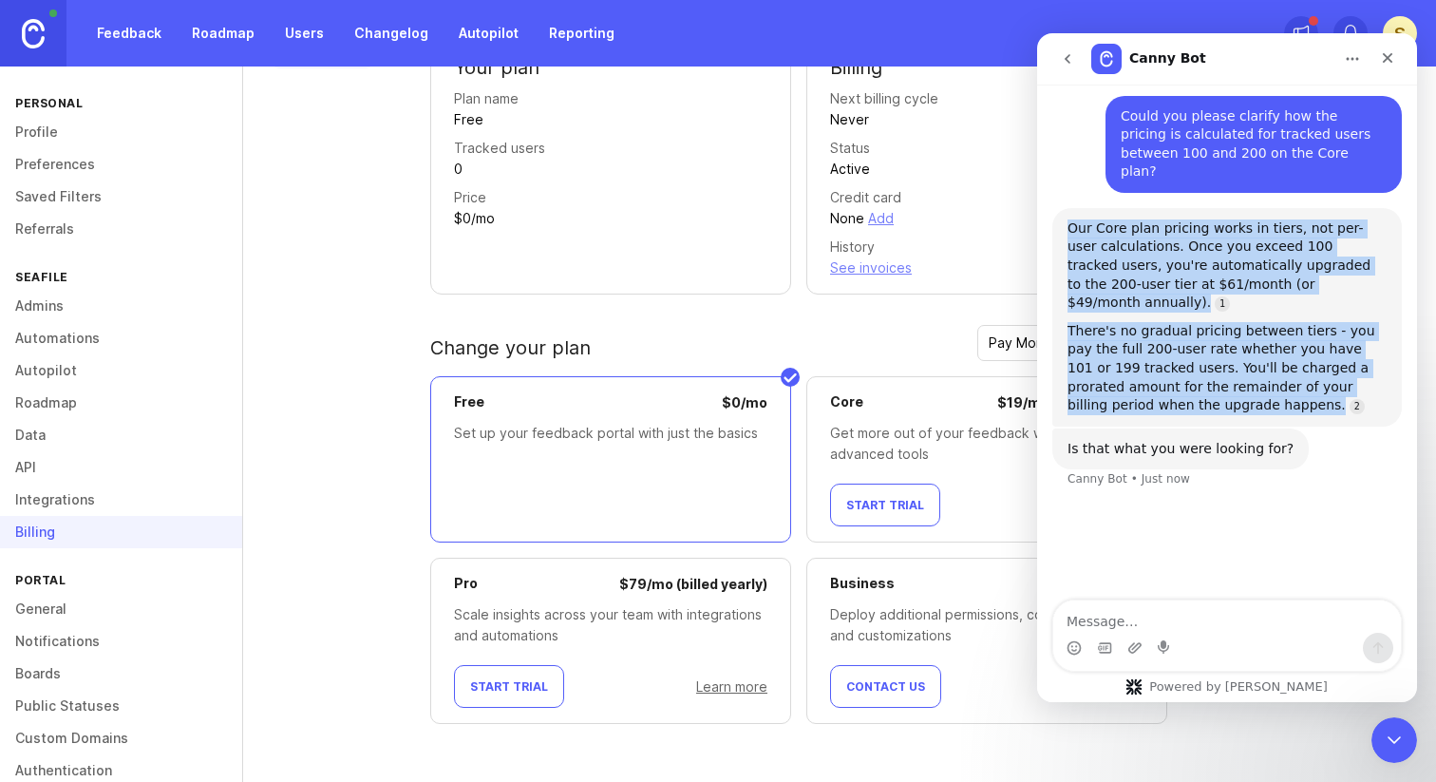
drag, startPoint x: 1240, startPoint y: 356, endPoint x: 1010, endPoint y: 186, distance: 286.7
click at [1037, 186] on html "Canny Bot Hi there! Canny Bot speaking. I’m here to answer your questions, but …" at bounding box center [1227, 367] width 380 height 669
copy div "Our Core plan pricing works in tiers, not per-user calculations. Once you excee…"
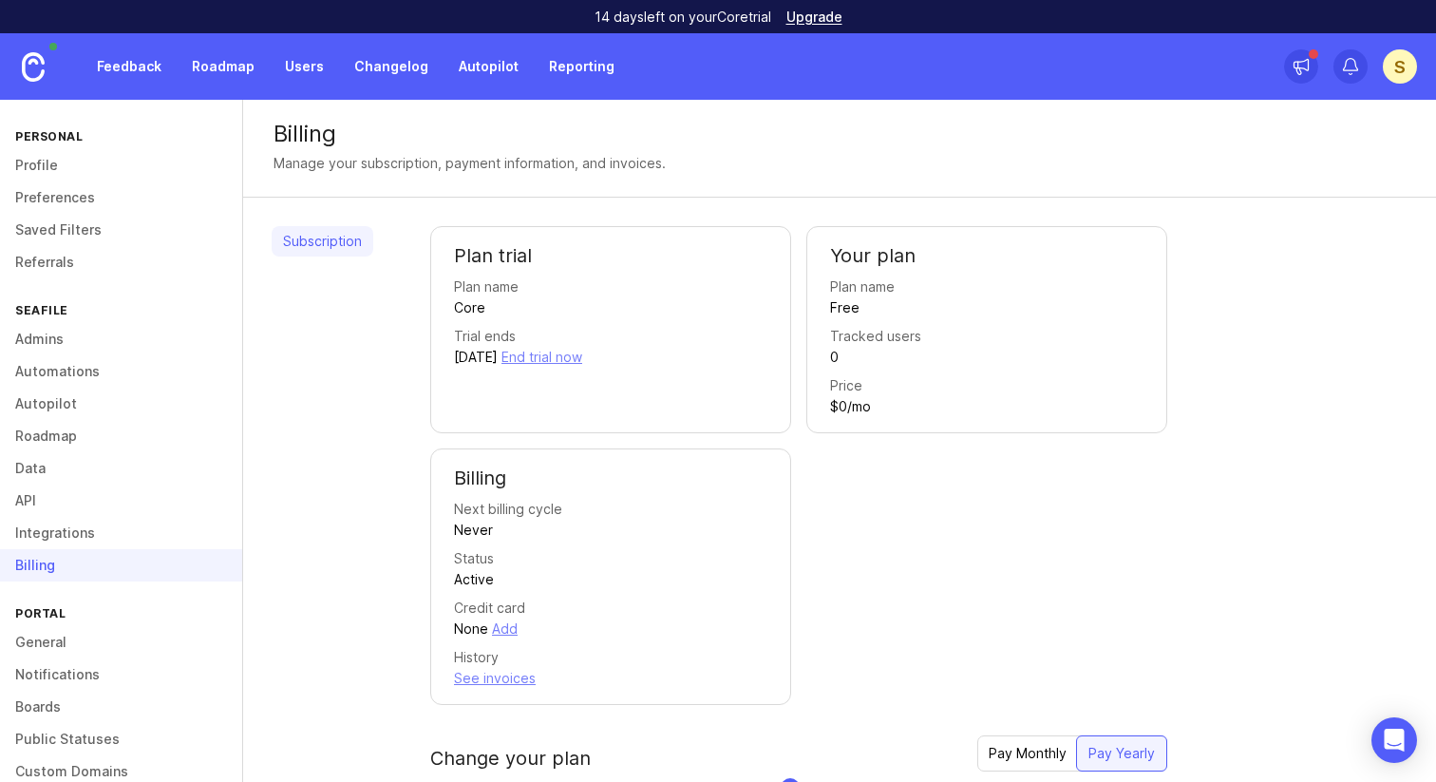
click at [720, 396] on div "Plan trial Plan name Core Trial ends September 29, 2025 End trial now" at bounding box center [610, 329] width 361 height 207
click at [927, 392] on div "Price $0/mo" at bounding box center [986, 396] width 313 height 42
click at [695, 546] on div "Billing Next billing cycle Never Status Active Credit card None Add History See…" at bounding box center [610, 576] width 361 height 256
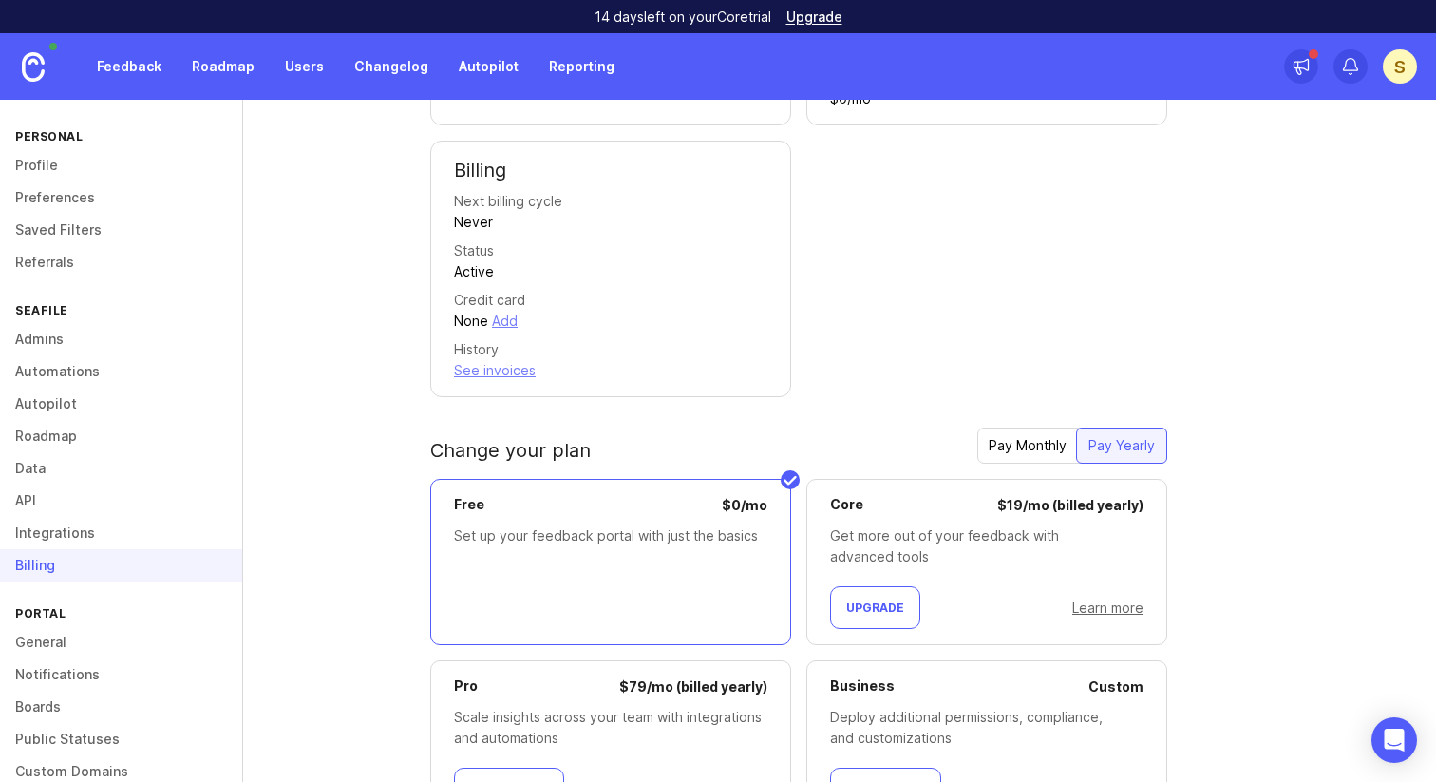
scroll to position [310, 0]
click at [896, 532] on div "Get more out of your feedback with advanced tools" at bounding box center [986, 544] width 313 height 42
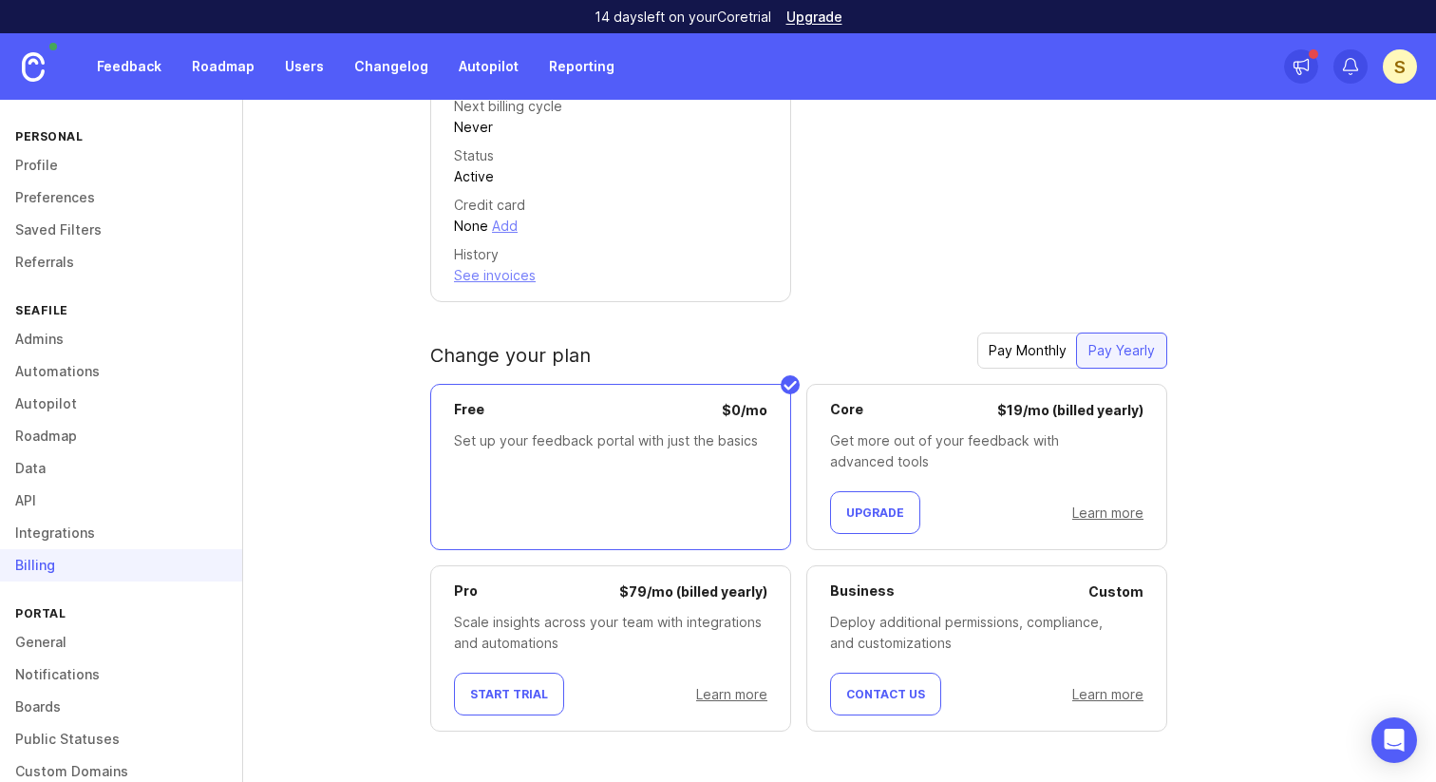
scroll to position [410, 0]
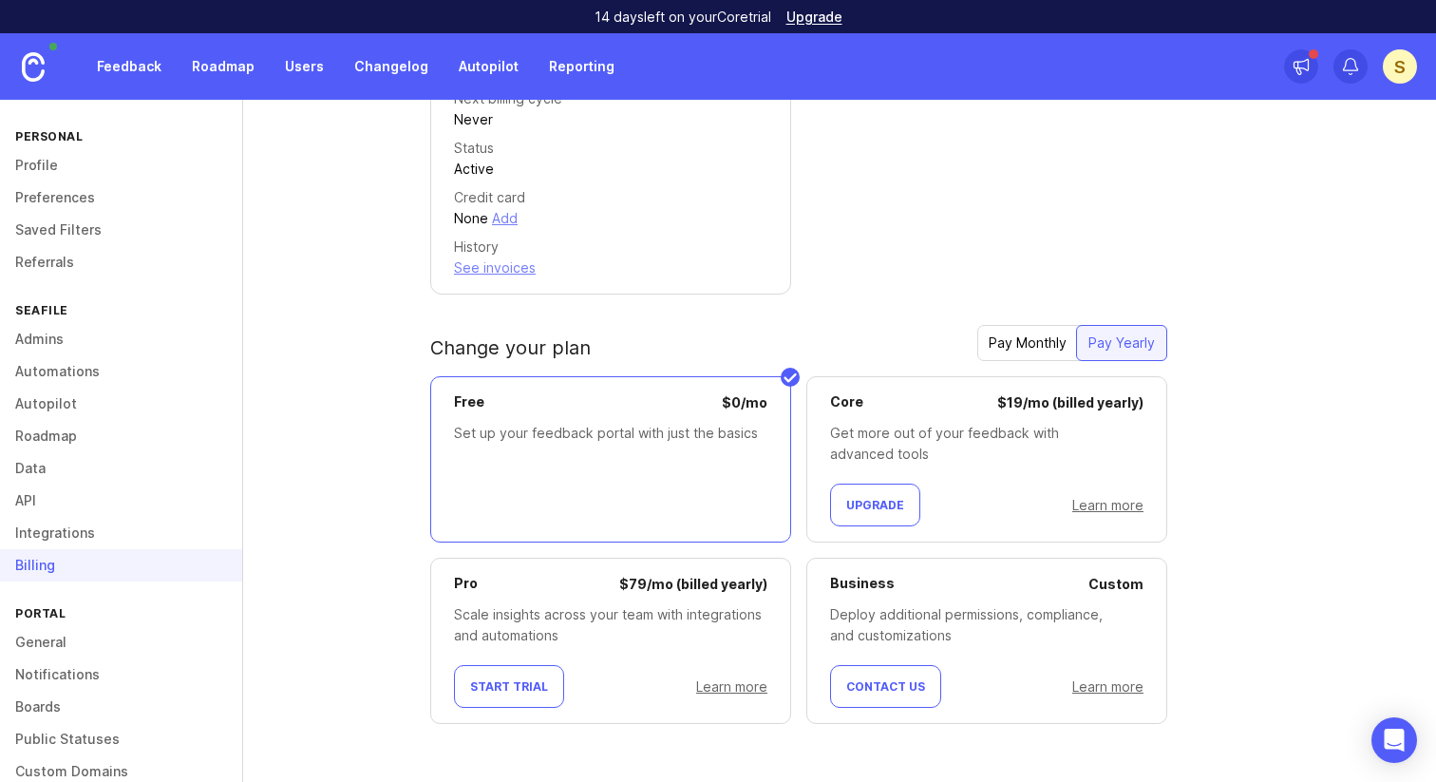
click at [1030, 506] on div "Upgrade Learn more" at bounding box center [986, 504] width 313 height 43
click at [877, 509] on span "Upgrade" at bounding box center [875, 505] width 58 height 14
click at [1097, 508] on link "Learn more" at bounding box center [1107, 505] width 71 height 16
drag, startPoint x: 899, startPoint y: 436, endPoint x: 1053, endPoint y: 436, distance: 154.8
click at [1053, 436] on div "Get more out of your feedback with advanced tools" at bounding box center [986, 444] width 313 height 42
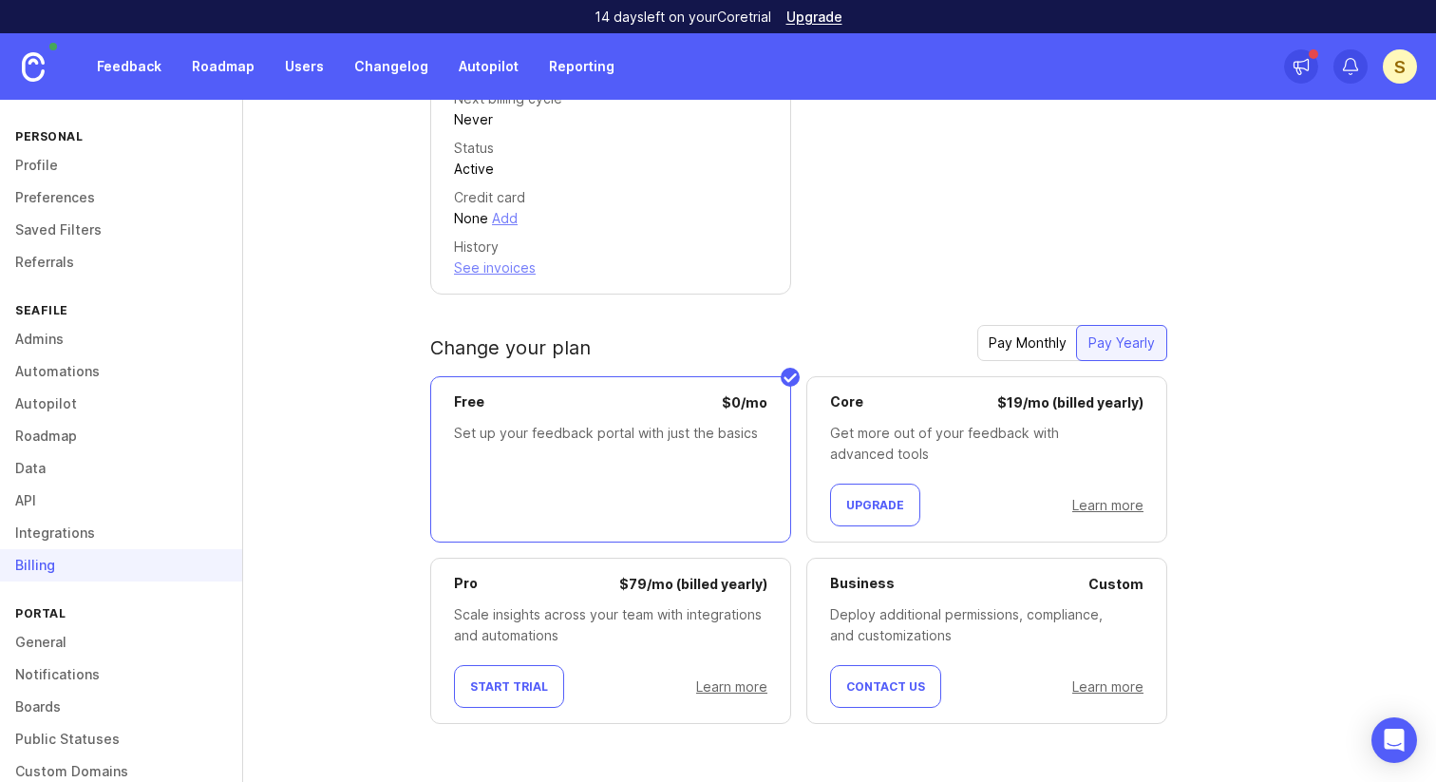
click at [1059, 445] on div "Get more out of your feedback with advanced tools" at bounding box center [986, 444] width 313 height 42
click at [875, 500] on span "Upgrade" at bounding box center [875, 505] width 58 height 14
click at [1109, 490] on div "Upgrade Learn more" at bounding box center [986, 504] width 313 height 43
click at [1109, 495] on div "Learn more" at bounding box center [1107, 505] width 71 height 21
click at [1109, 505] on link "Learn more" at bounding box center [1107, 505] width 71 height 16
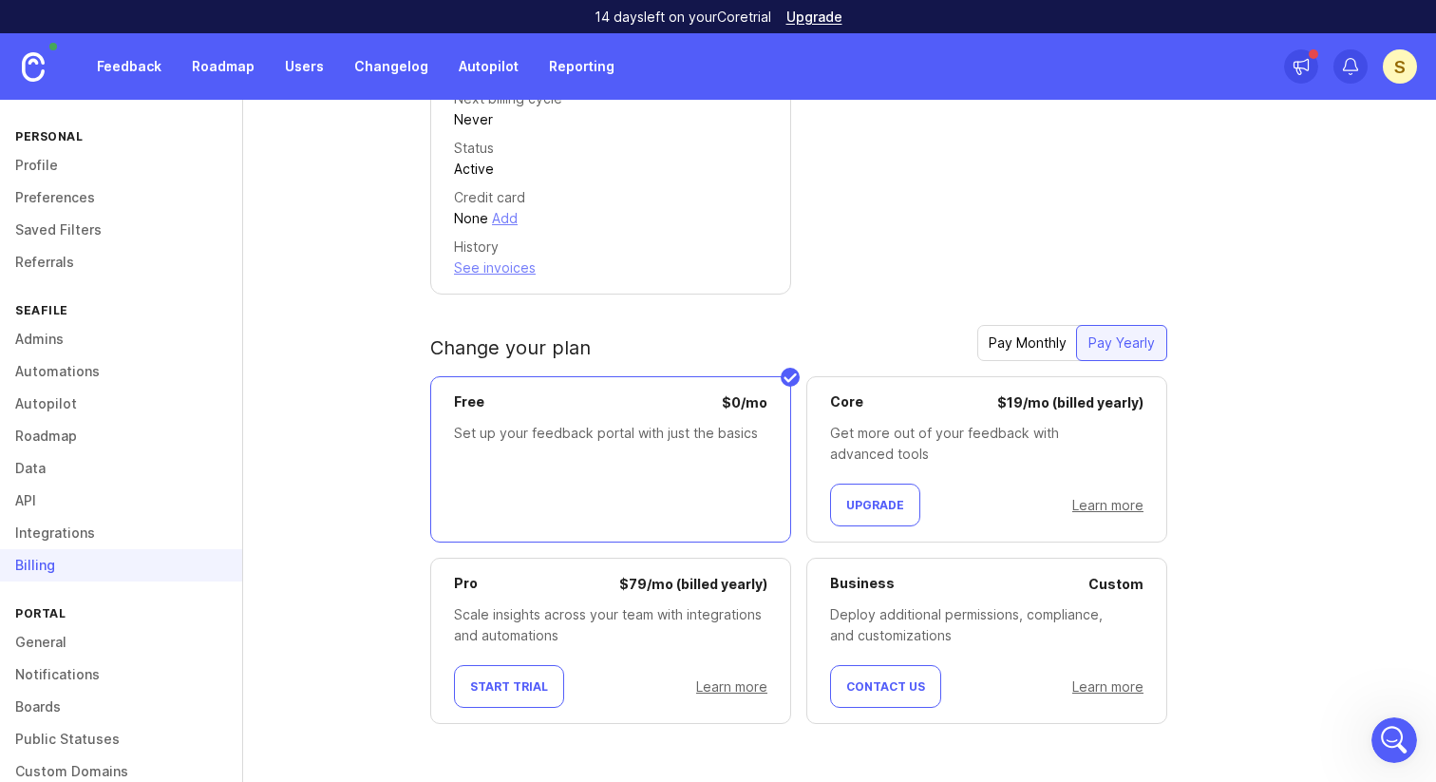
scroll to position [0, 0]
